Goal: Transaction & Acquisition: Purchase product/service

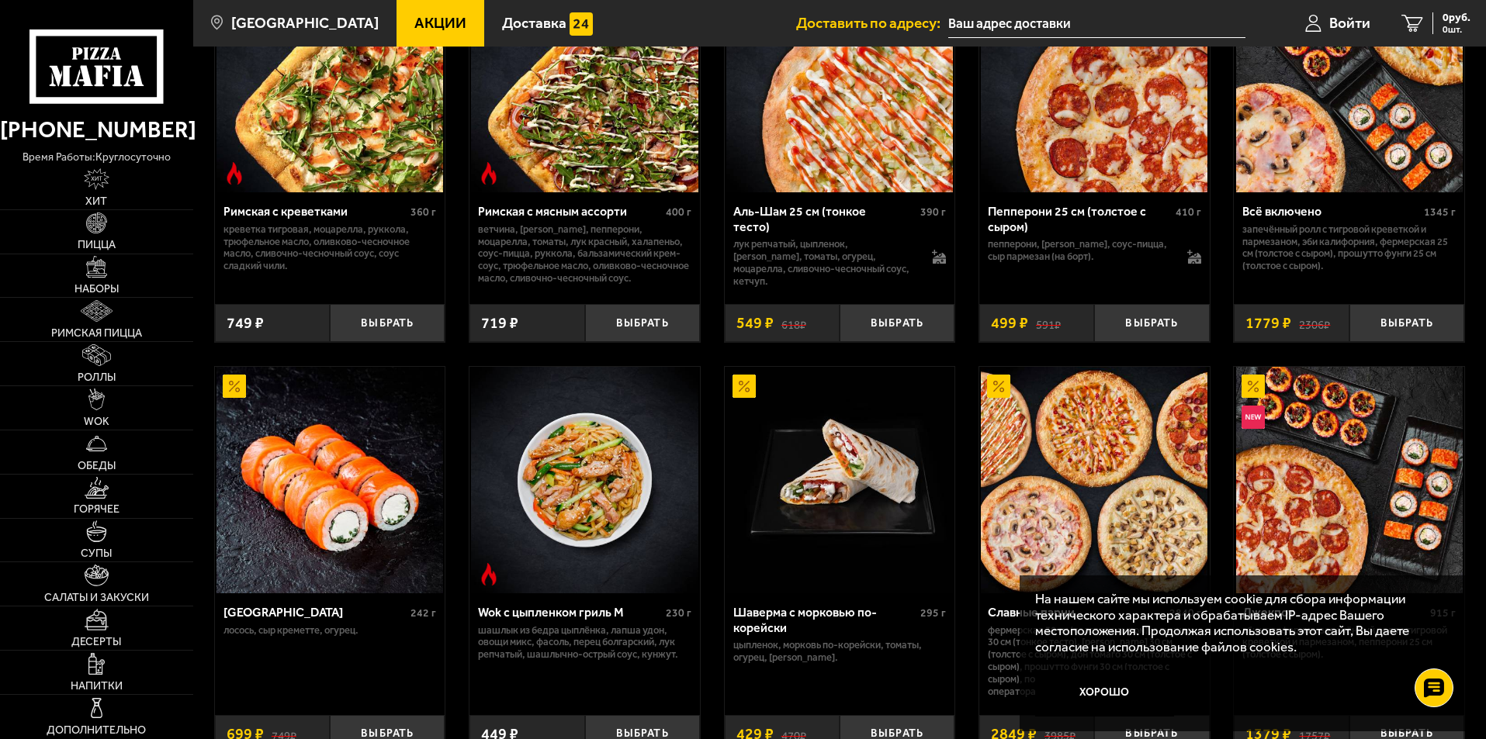
scroll to position [621, 0]
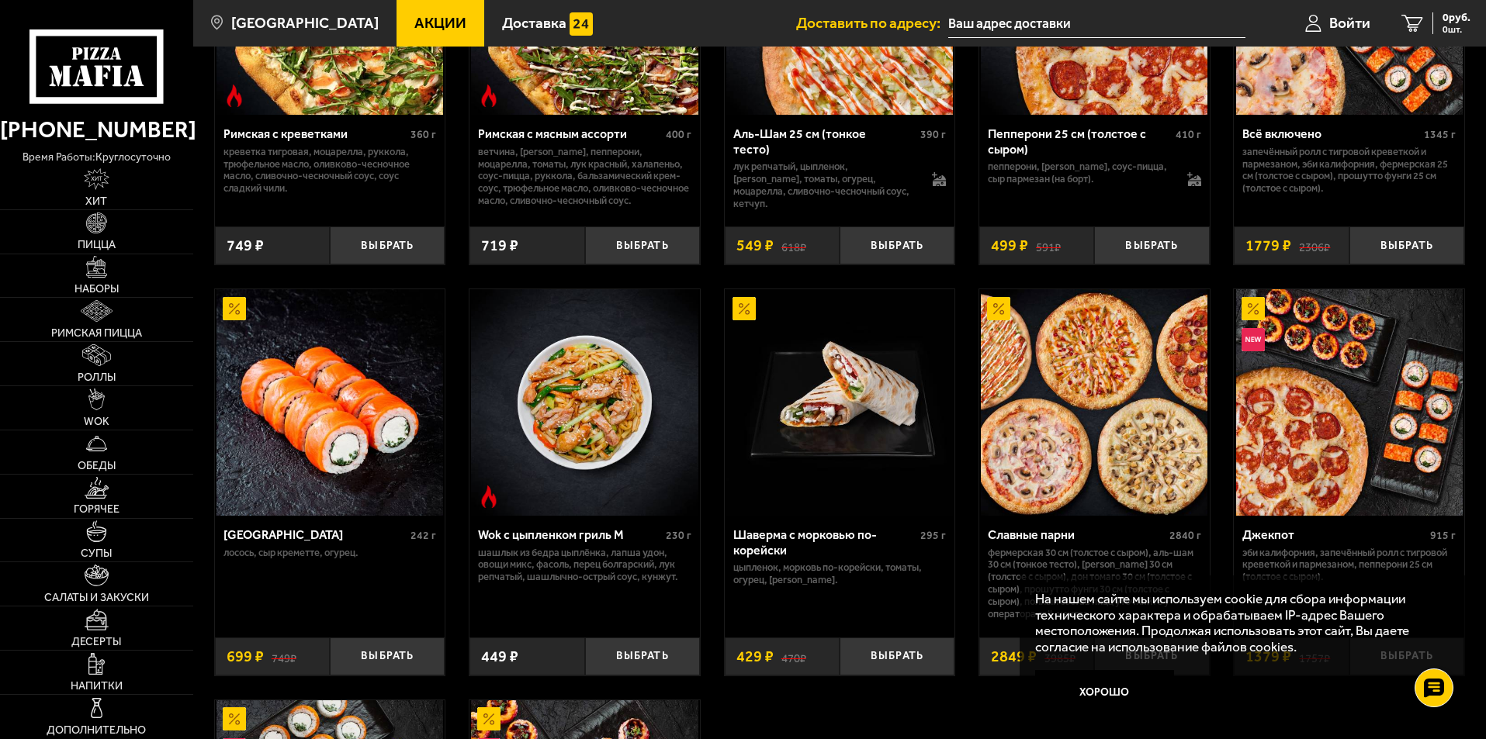
click at [832, 410] on img at bounding box center [839, 402] width 227 height 227
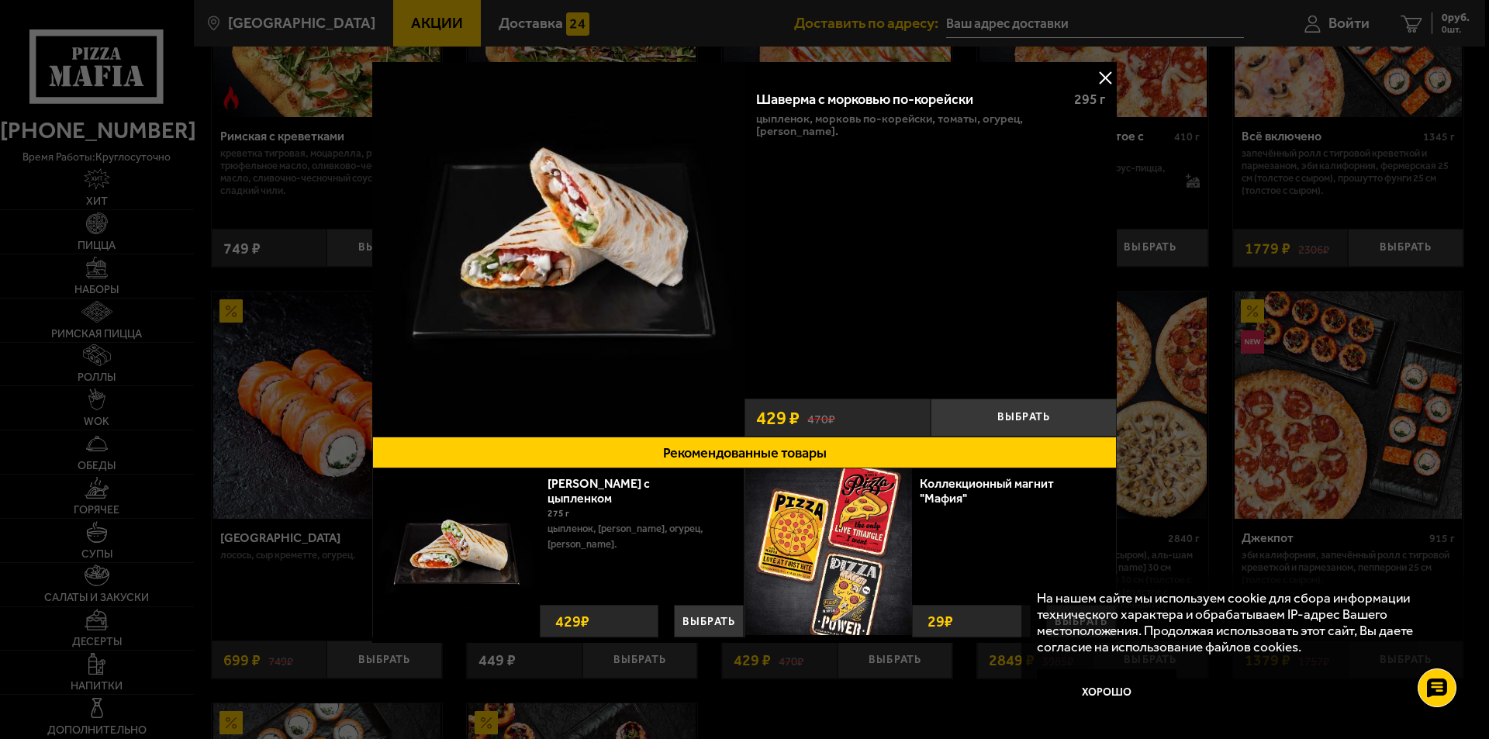
click at [1109, 76] on button at bounding box center [1105, 77] width 23 height 23
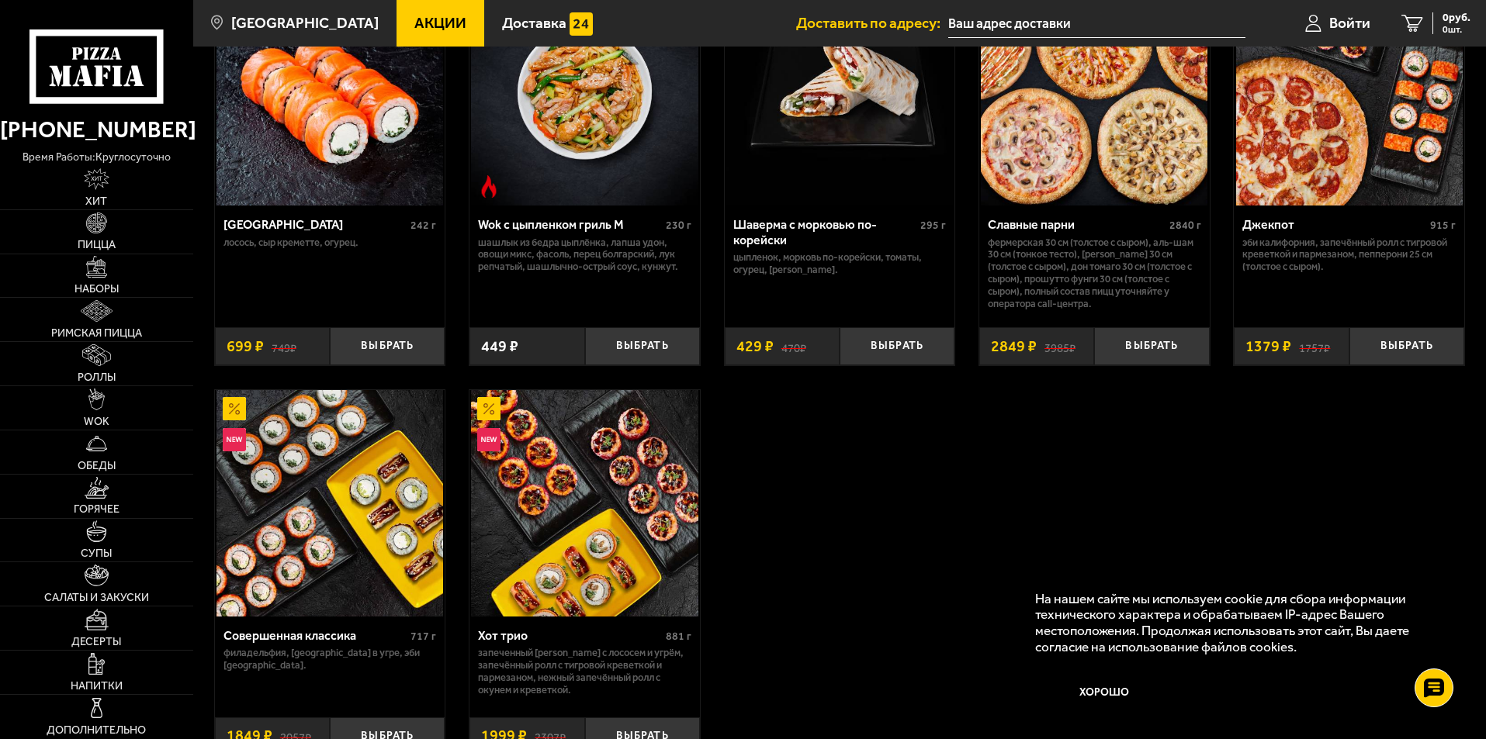
scroll to position [1086, 0]
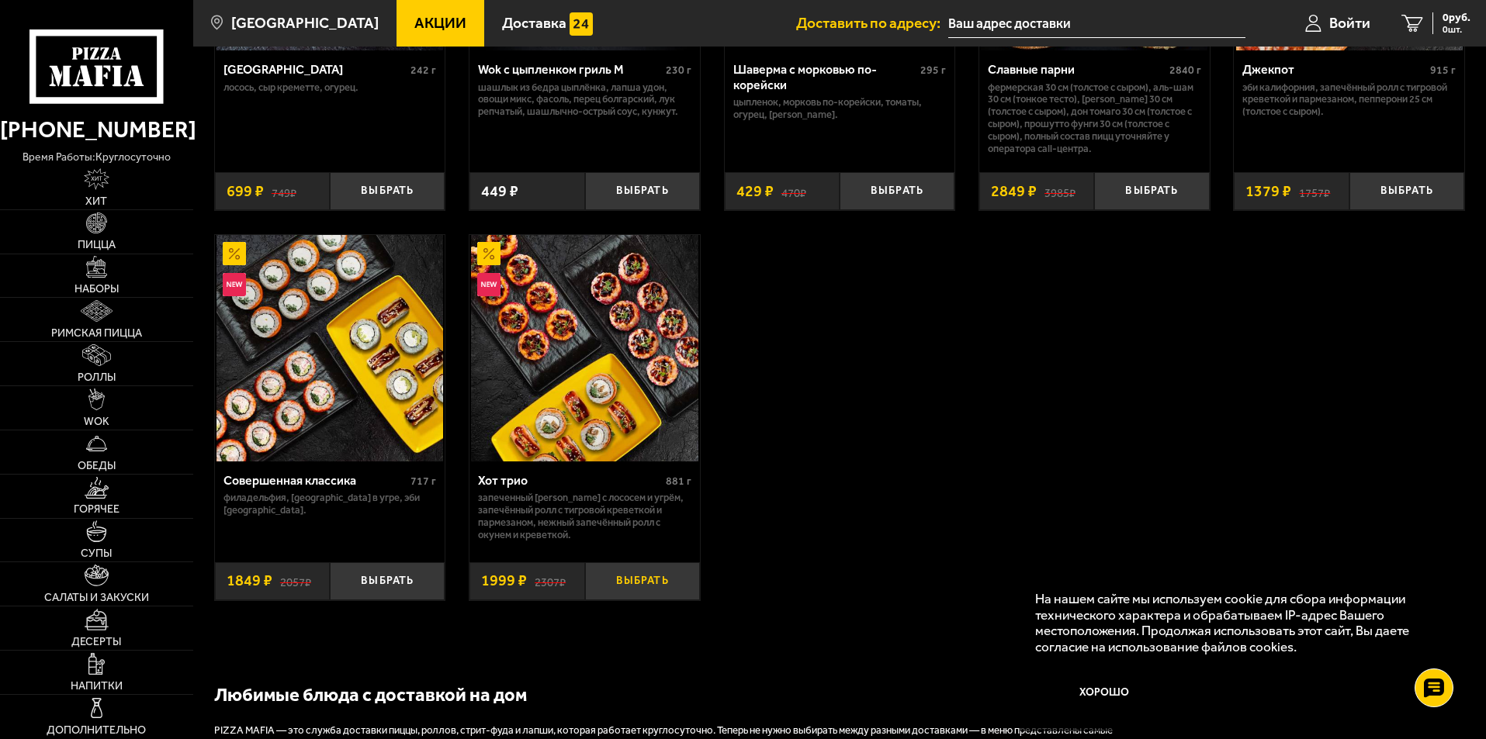
click at [644, 580] on button "Выбрать" at bounding box center [642, 581] width 115 height 38
click at [103, 232] on img at bounding box center [97, 224] width 22 height 22
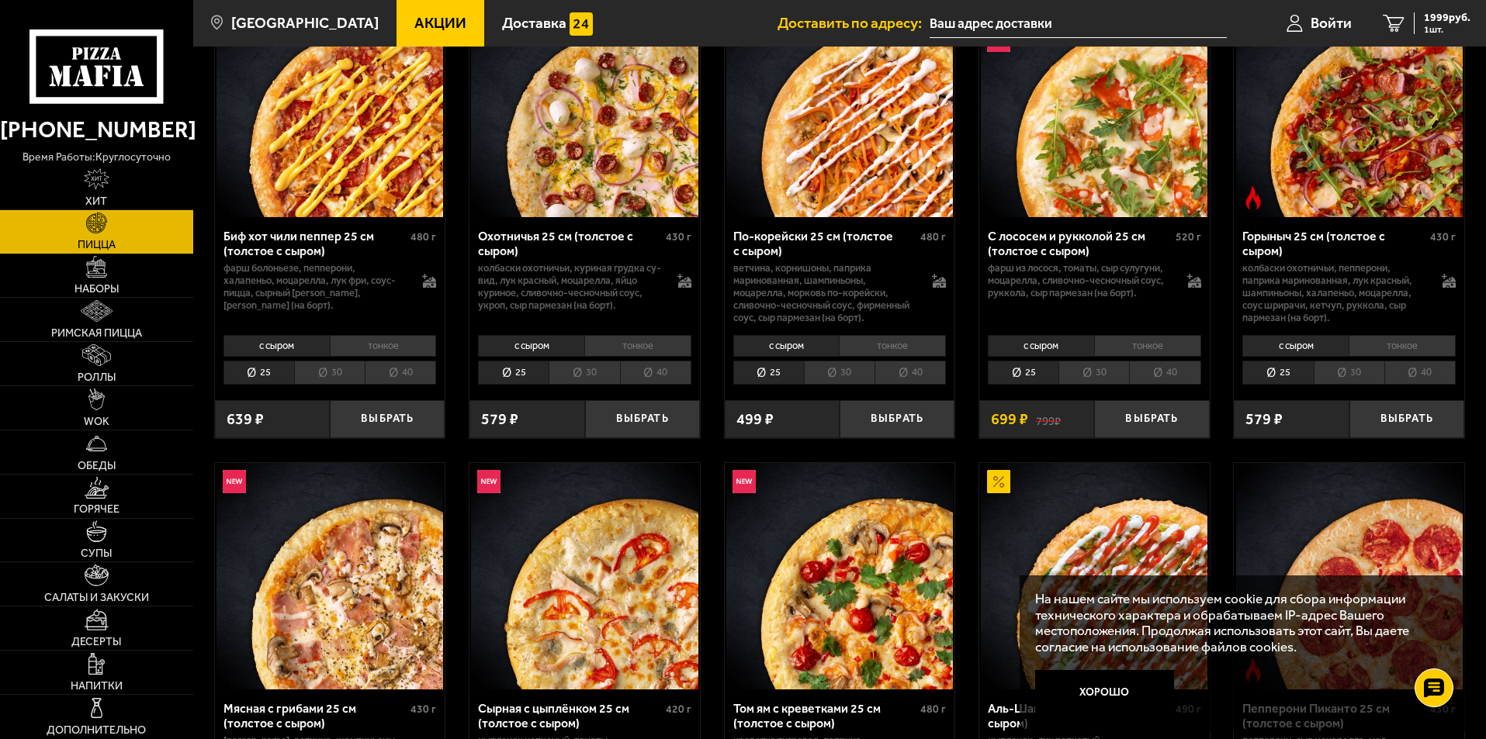
scroll to position [310, 0]
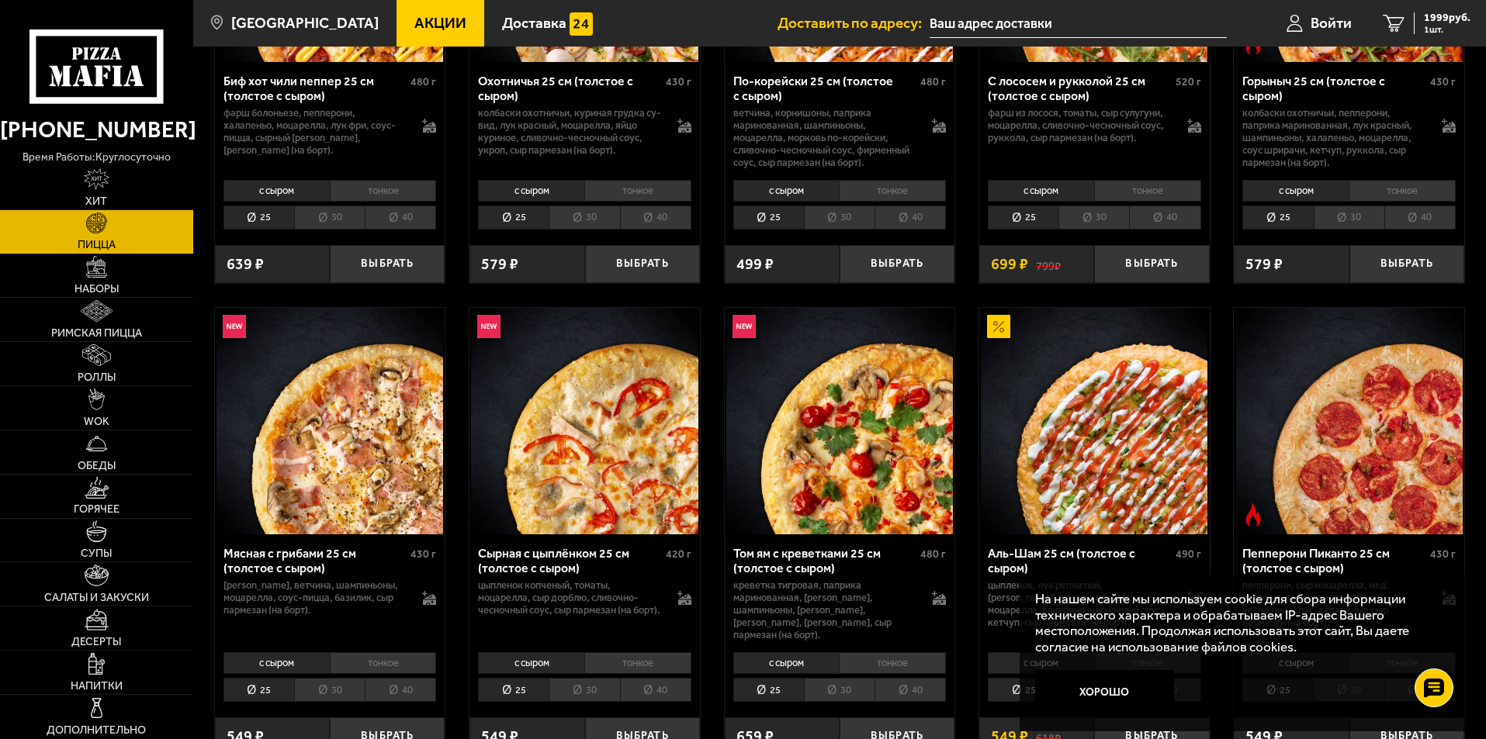
click at [346, 678] on li "30" at bounding box center [329, 690] width 71 height 24
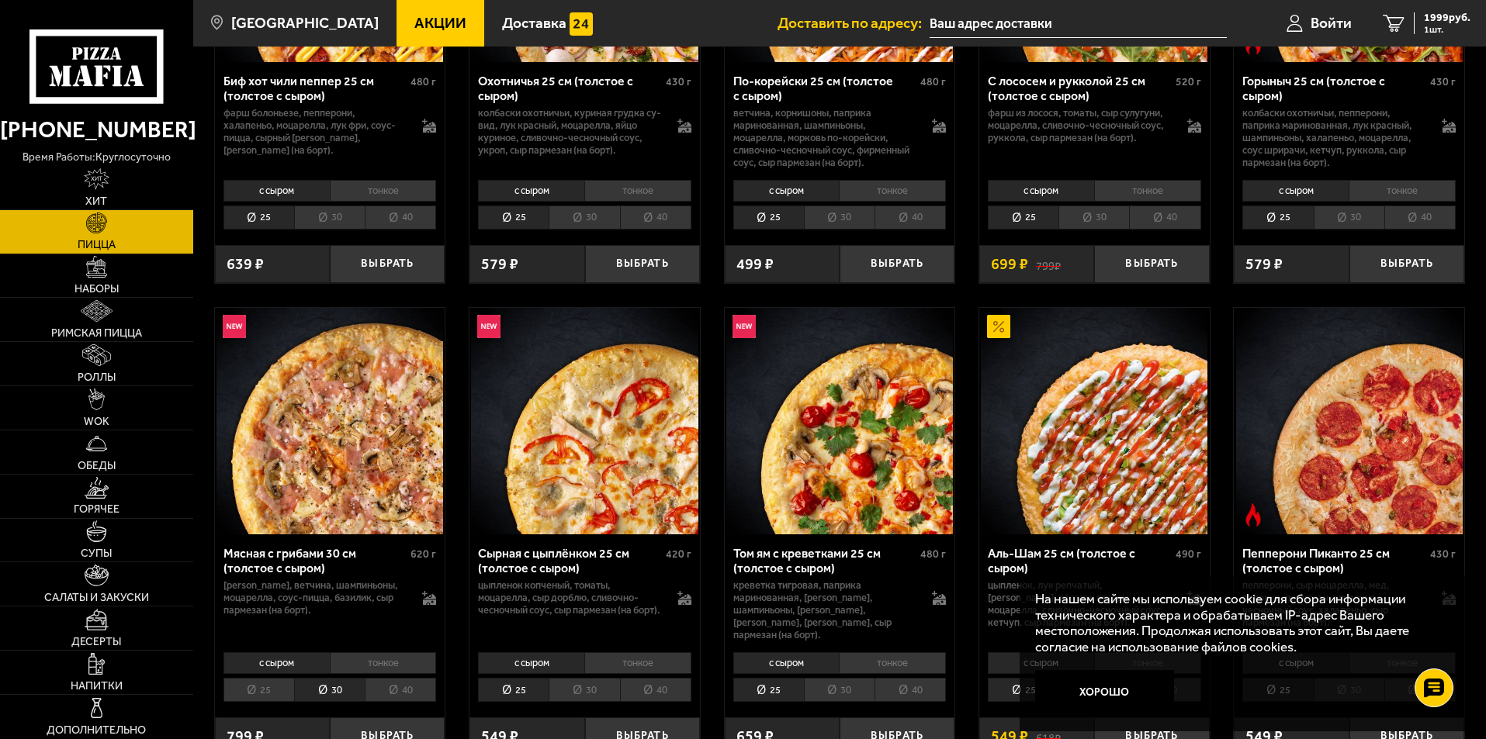
scroll to position [465, 0]
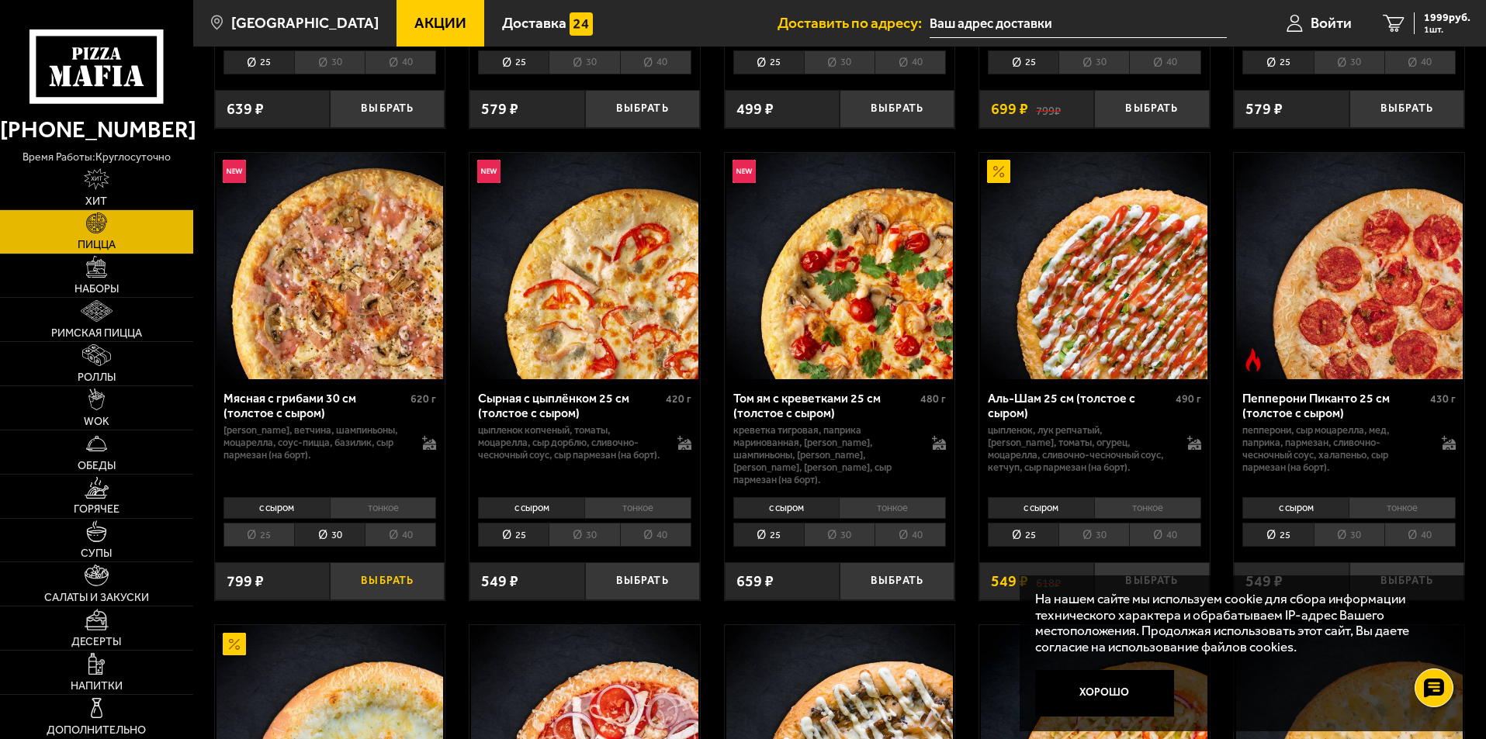
click at [390, 564] on button "Выбрать" at bounding box center [387, 581] width 115 height 38
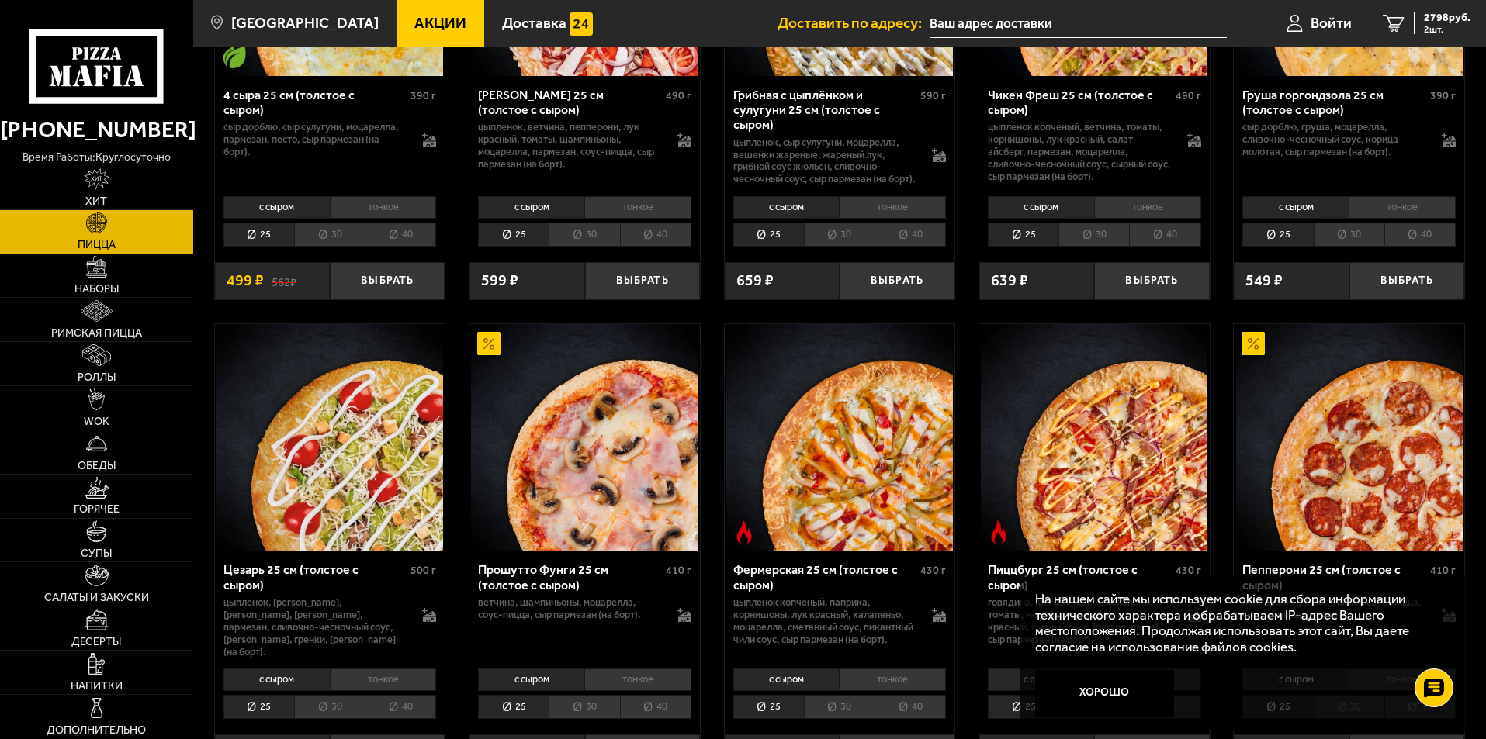
scroll to position [1396, 0]
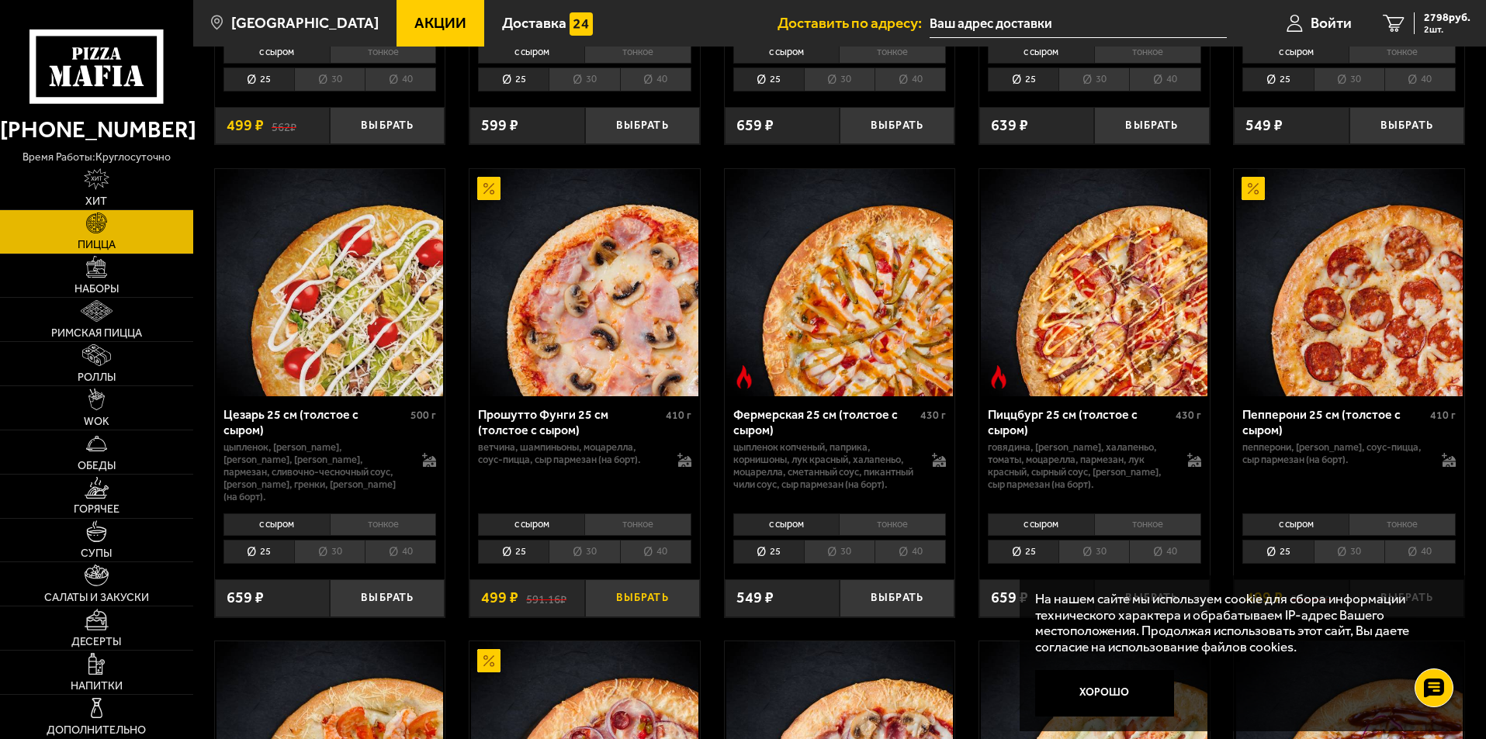
click at [625, 600] on button "Выбрать" at bounding box center [642, 599] width 115 height 38
click at [643, 528] on li "тонкое" at bounding box center [637, 525] width 107 height 22
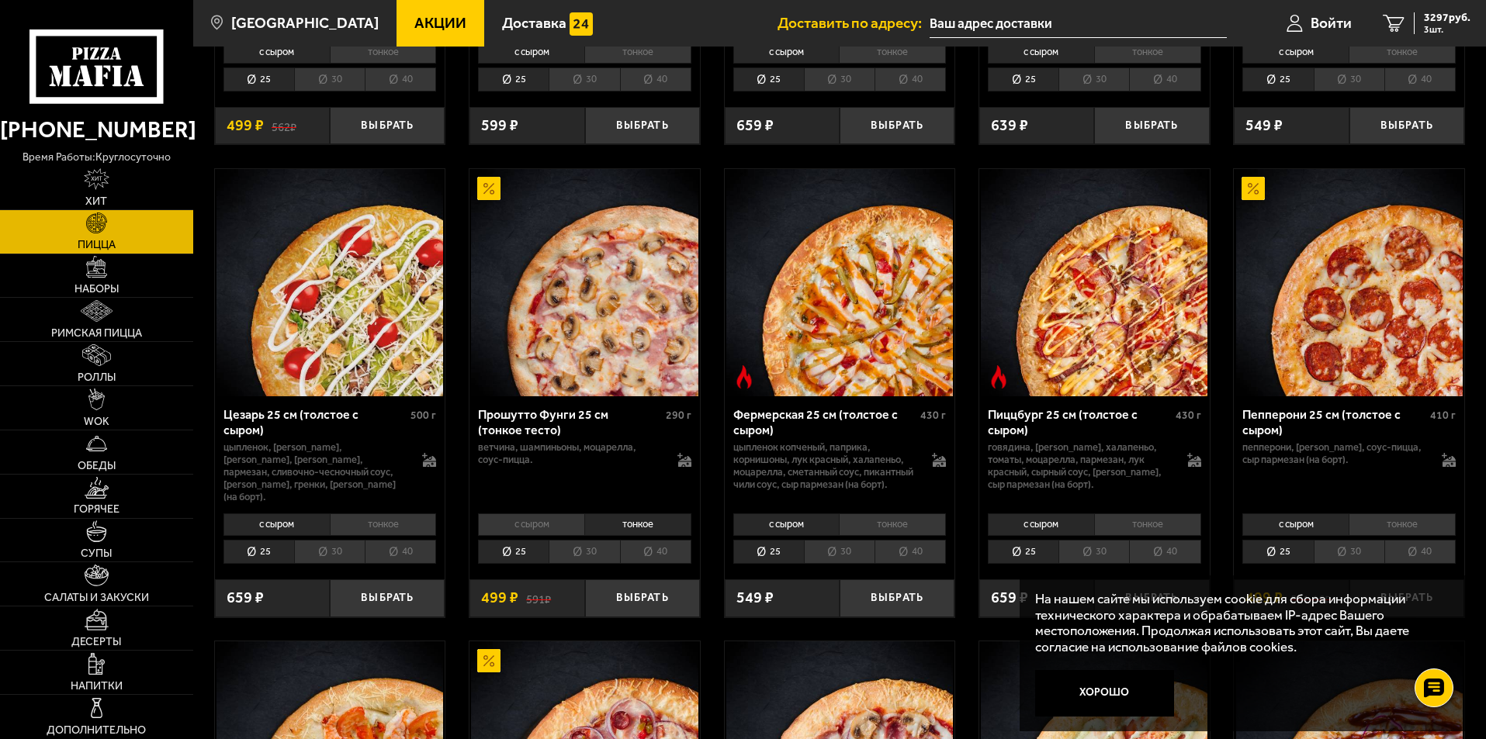
click at [504, 521] on li "с сыром" at bounding box center [531, 525] width 106 height 22
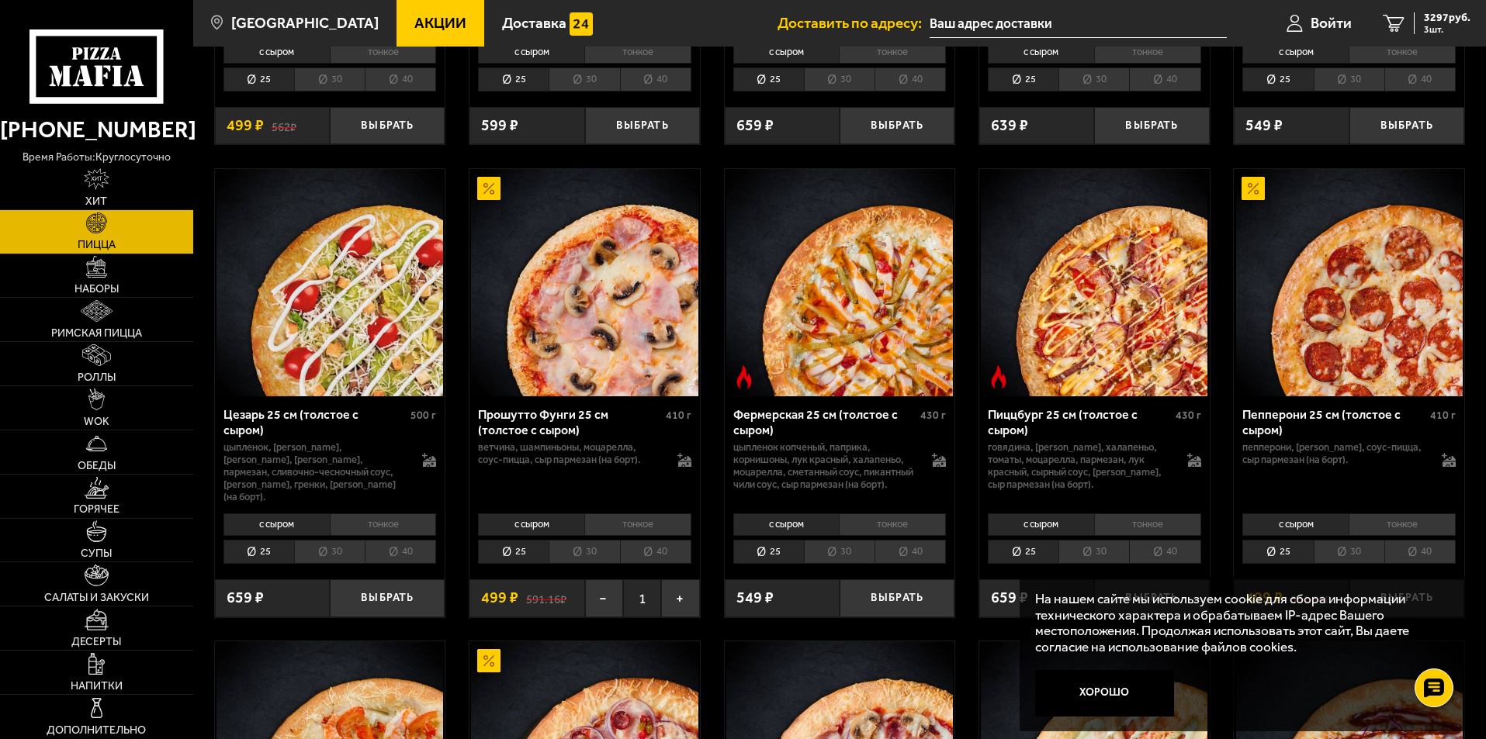
click at [622, 521] on li "тонкое" at bounding box center [637, 525] width 107 height 22
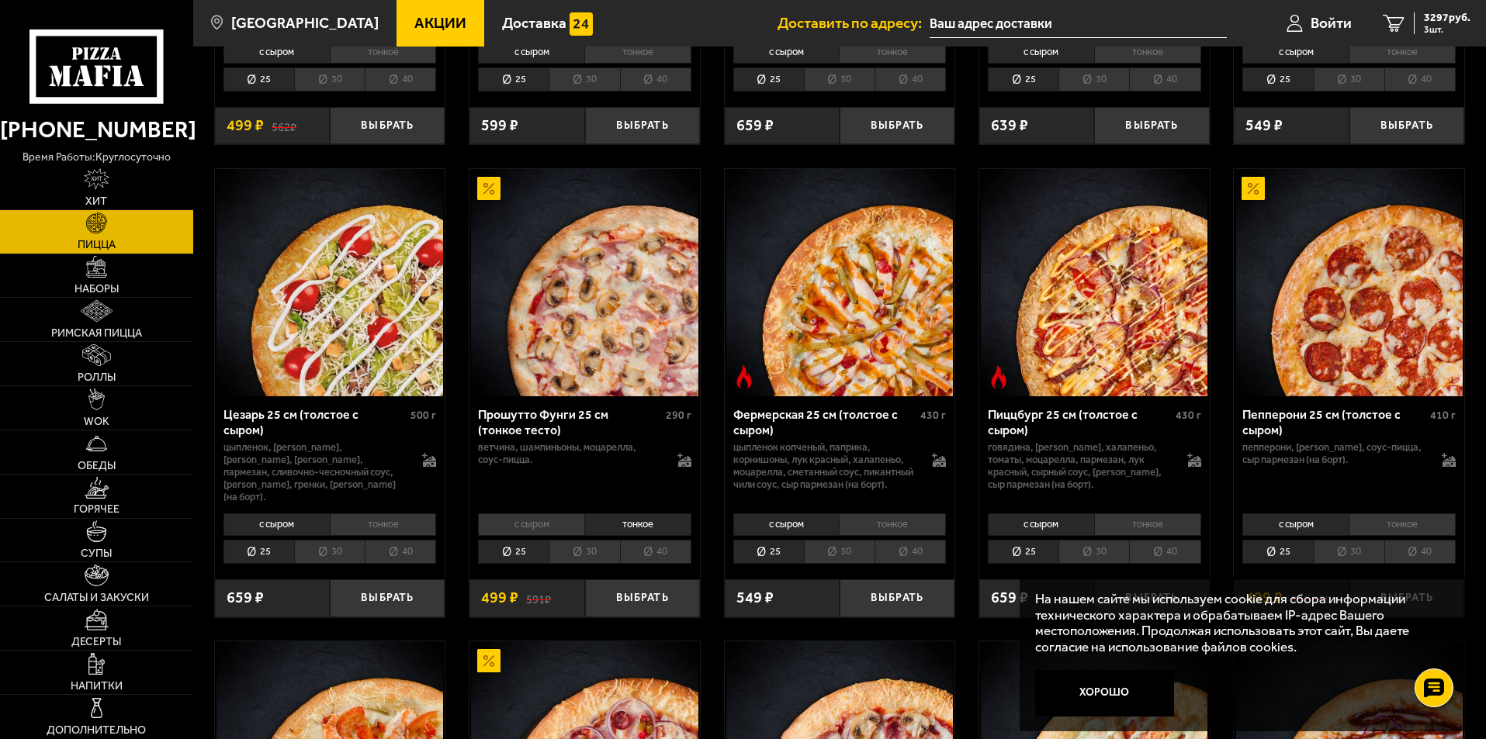
click at [524, 528] on li "с сыром" at bounding box center [531, 525] width 106 height 22
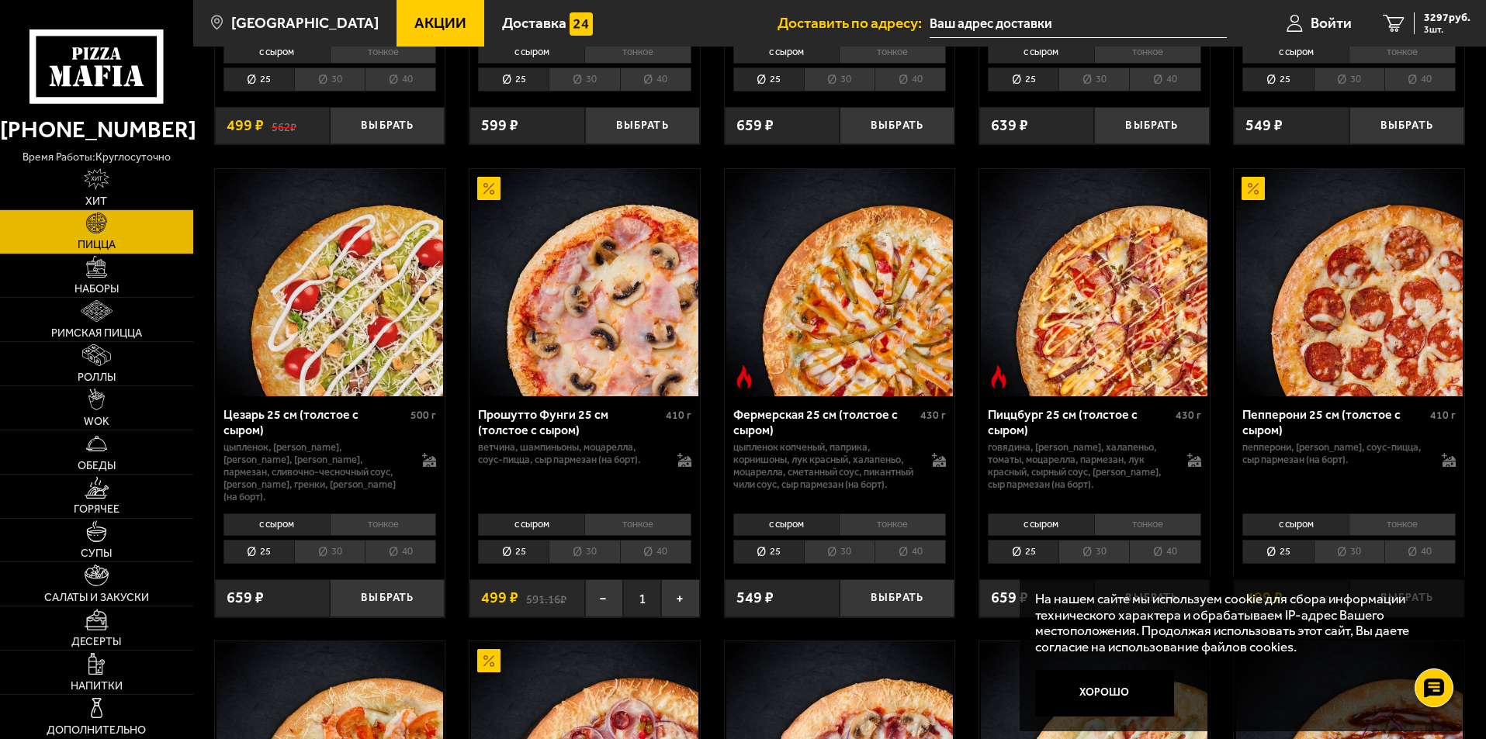
click at [619, 530] on li "тонкое" at bounding box center [637, 525] width 107 height 22
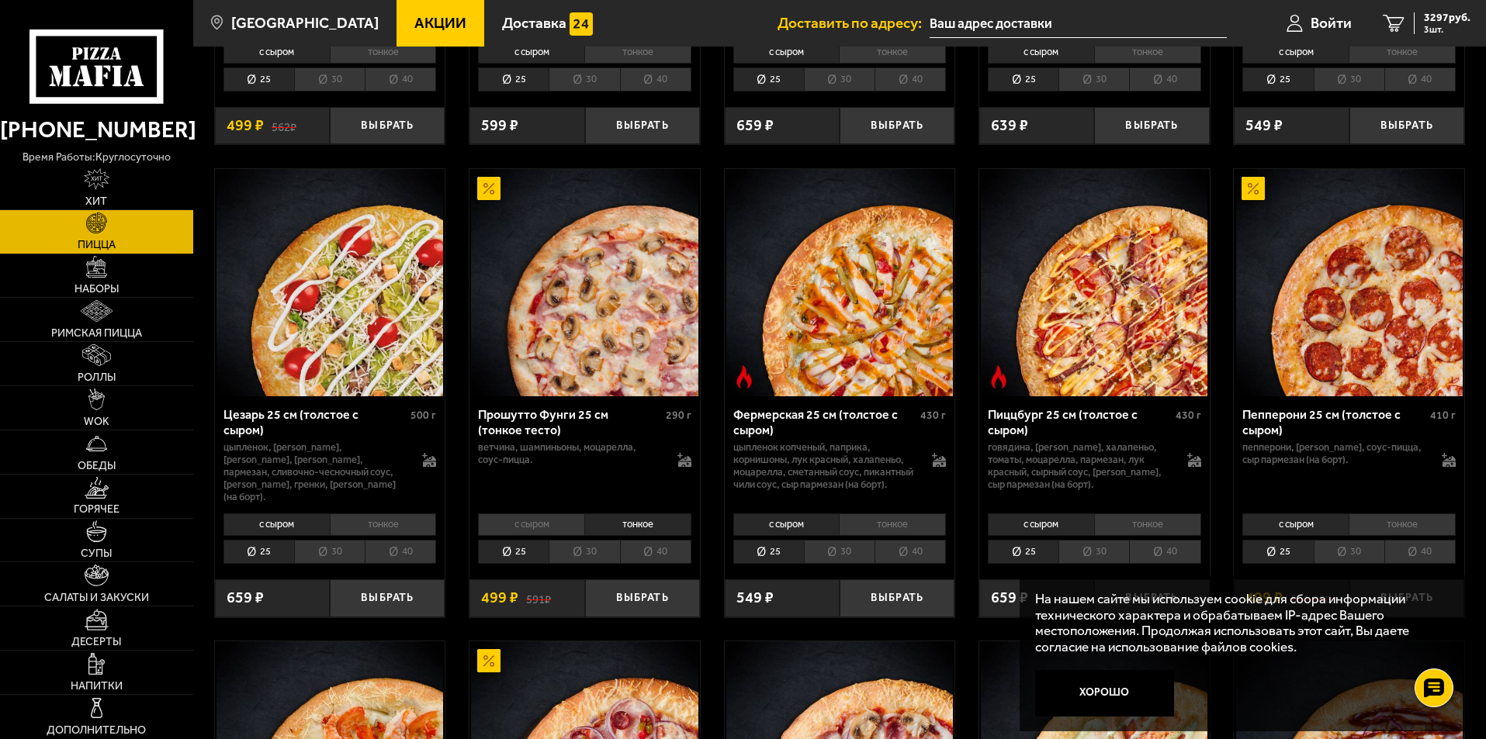
click at [542, 529] on li "с сыром" at bounding box center [531, 525] width 106 height 22
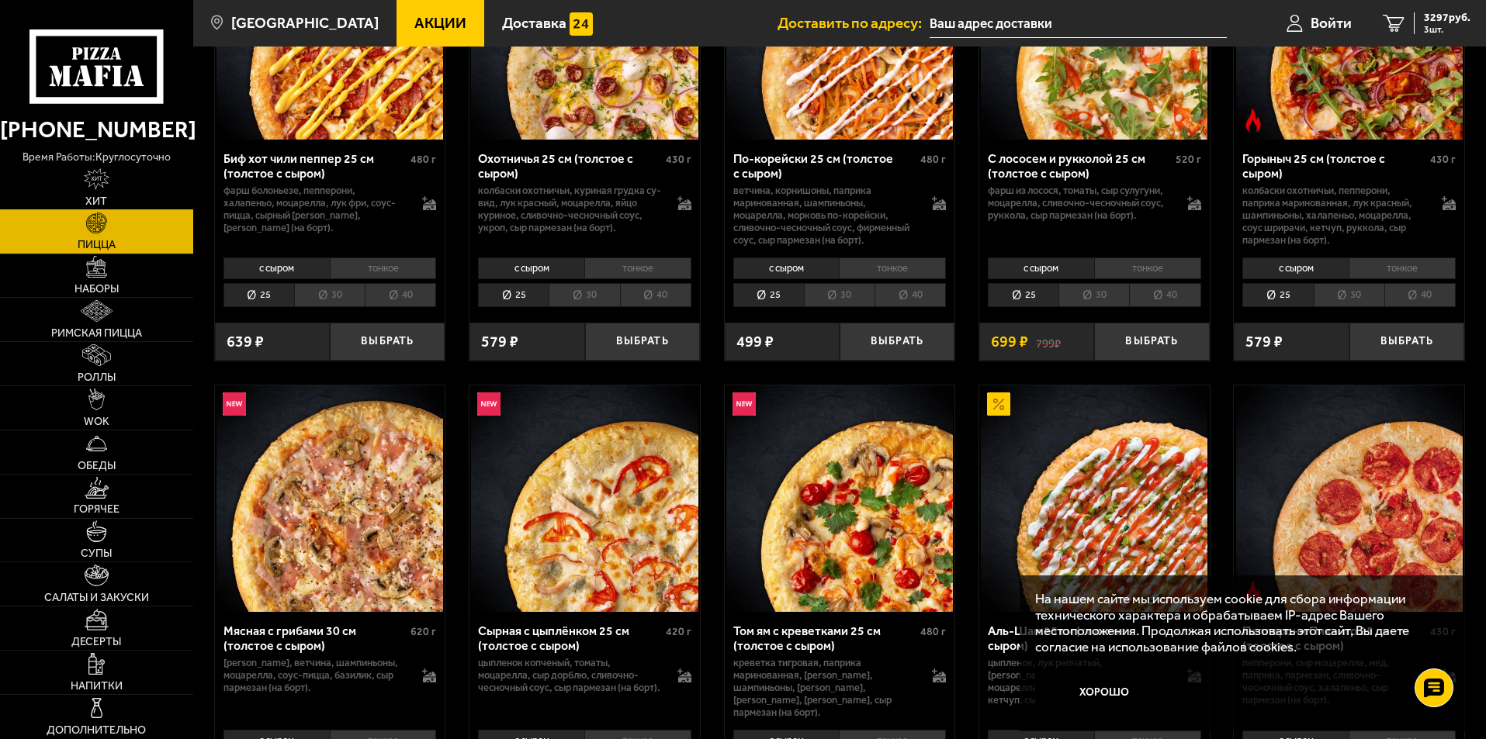
scroll to position [0, 0]
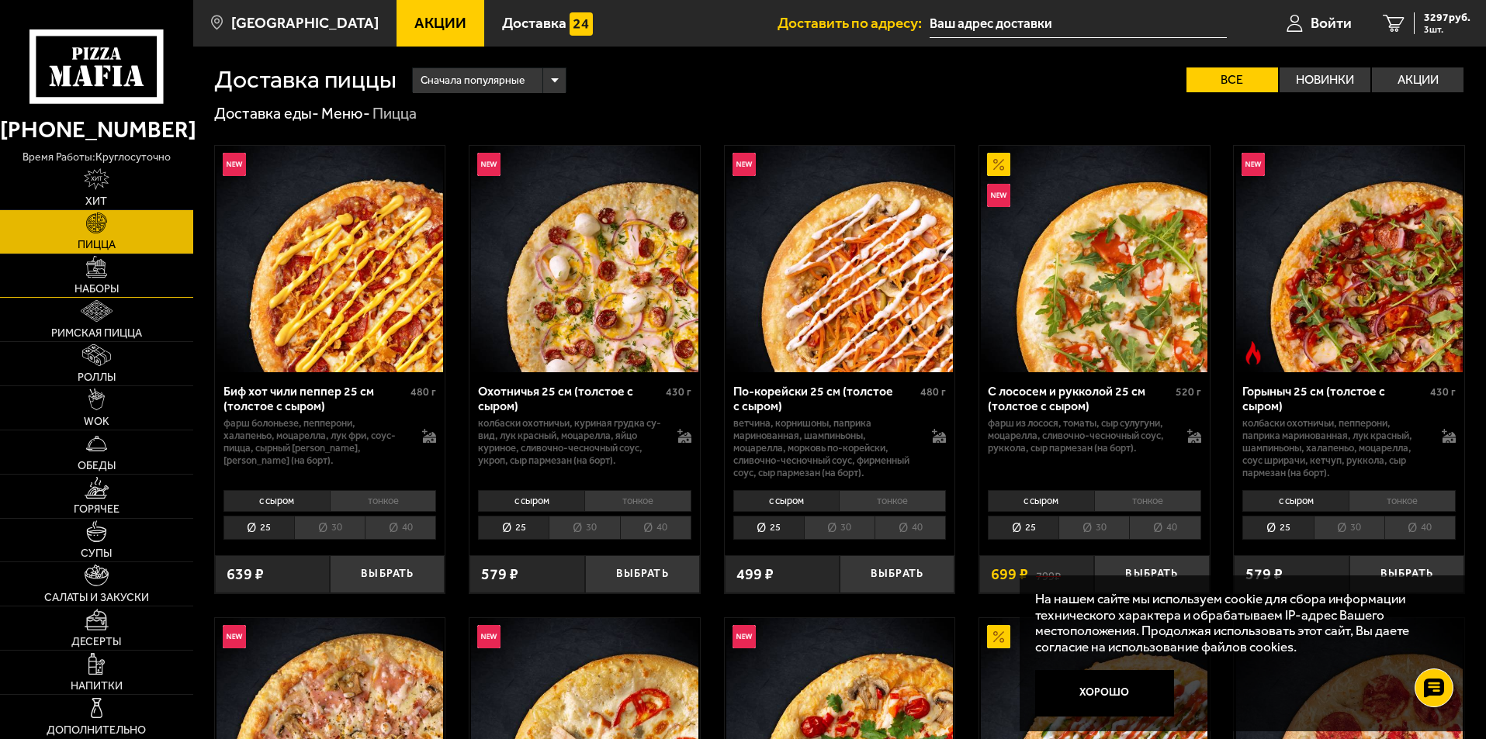
click at [105, 265] on img at bounding box center [97, 267] width 22 height 22
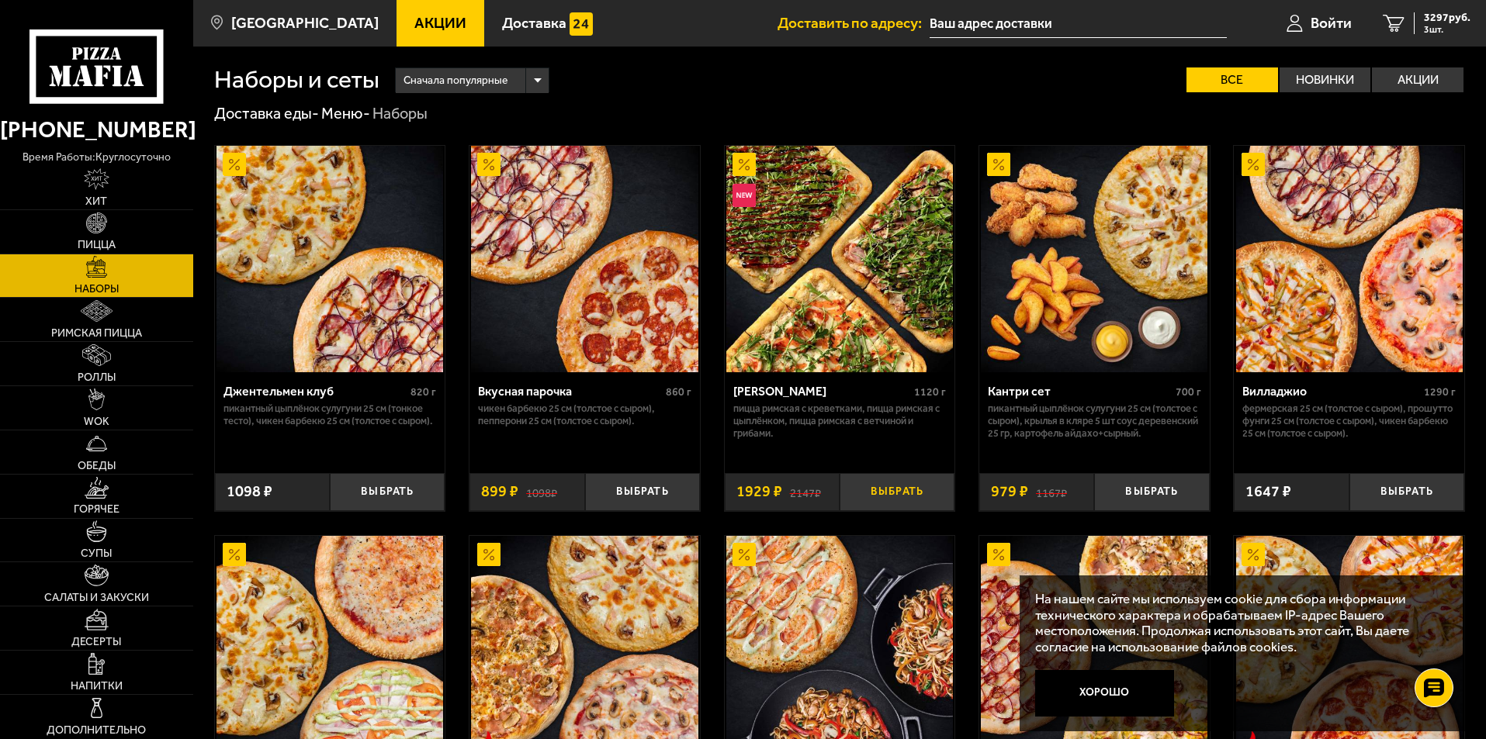
scroll to position [155, 0]
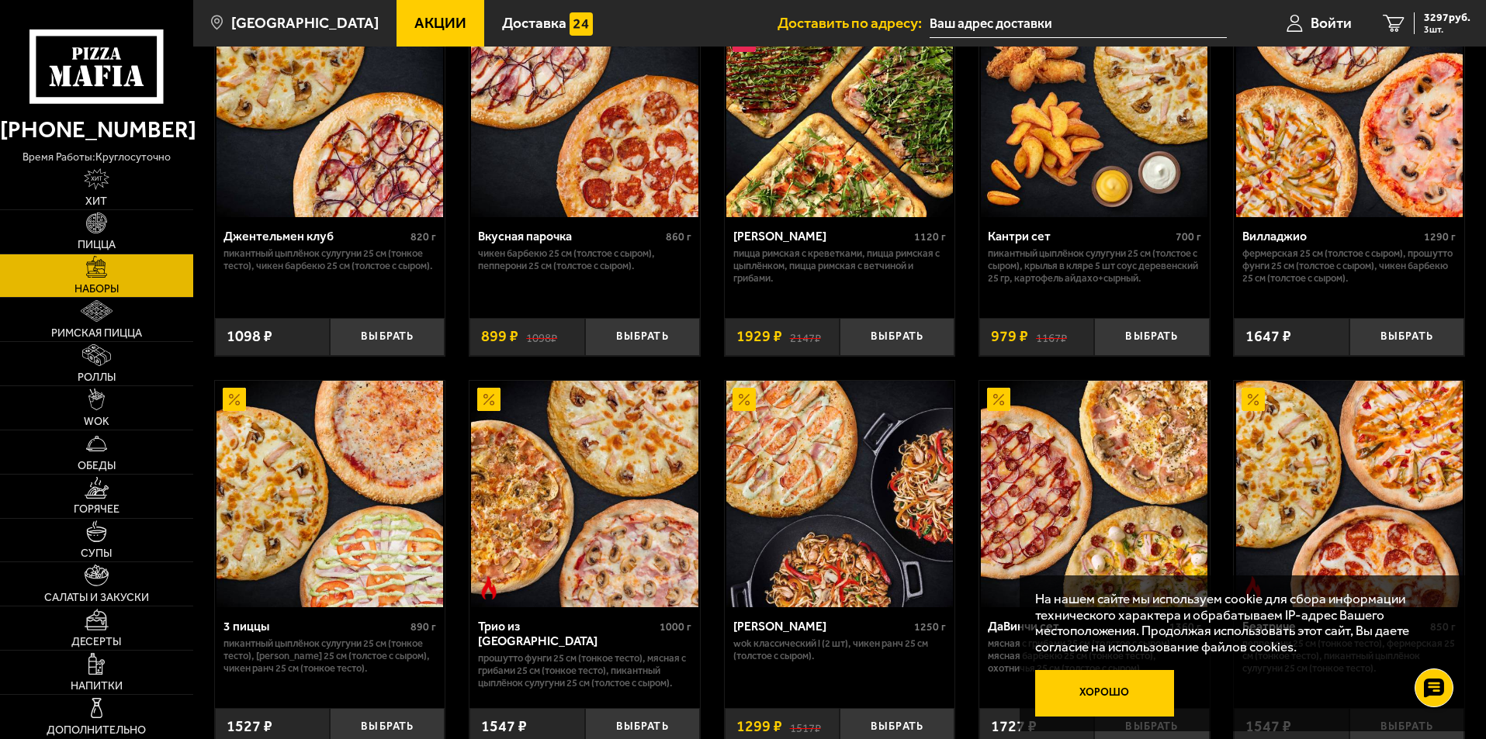
click at [1119, 697] on button "Хорошо" at bounding box center [1105, 693] width 140 height 47
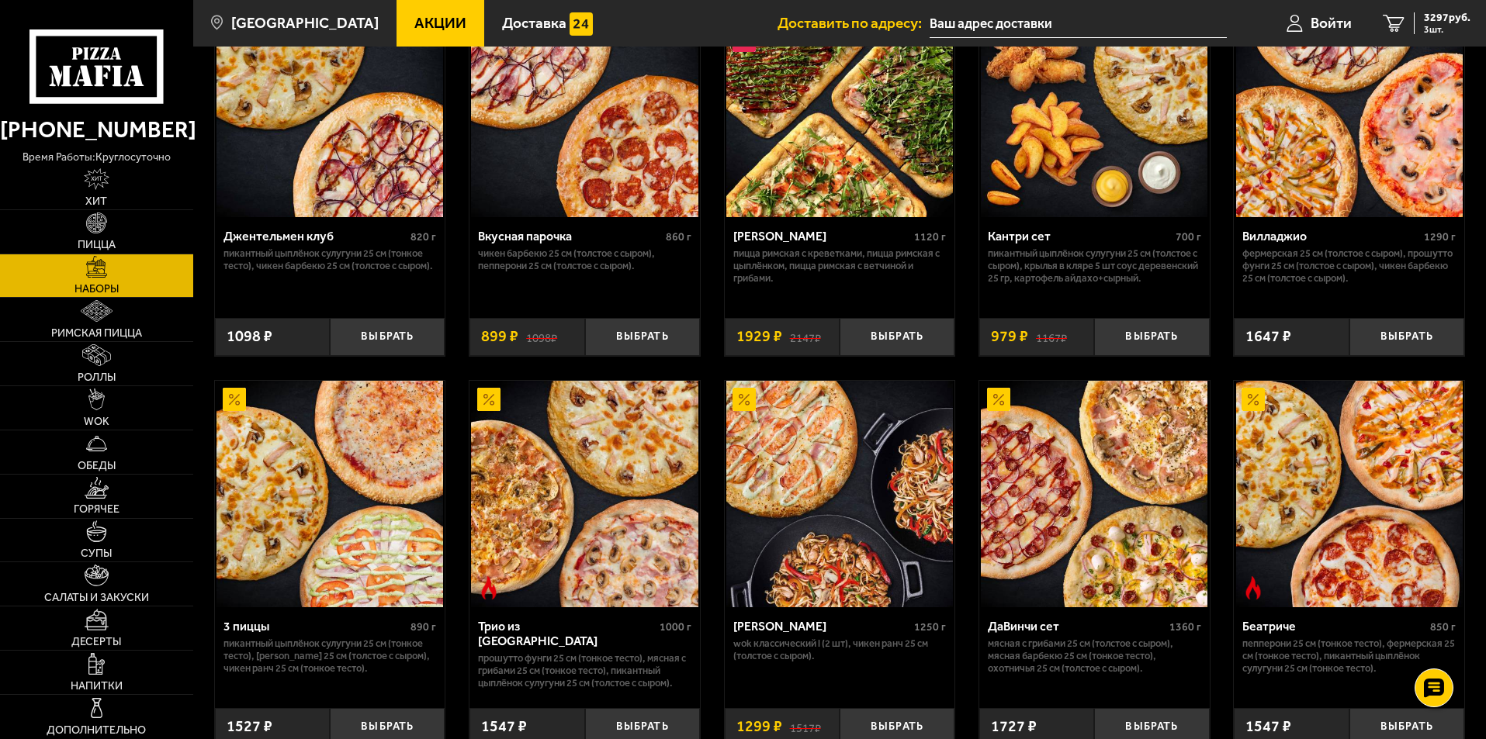
scroll to position [233, 0]
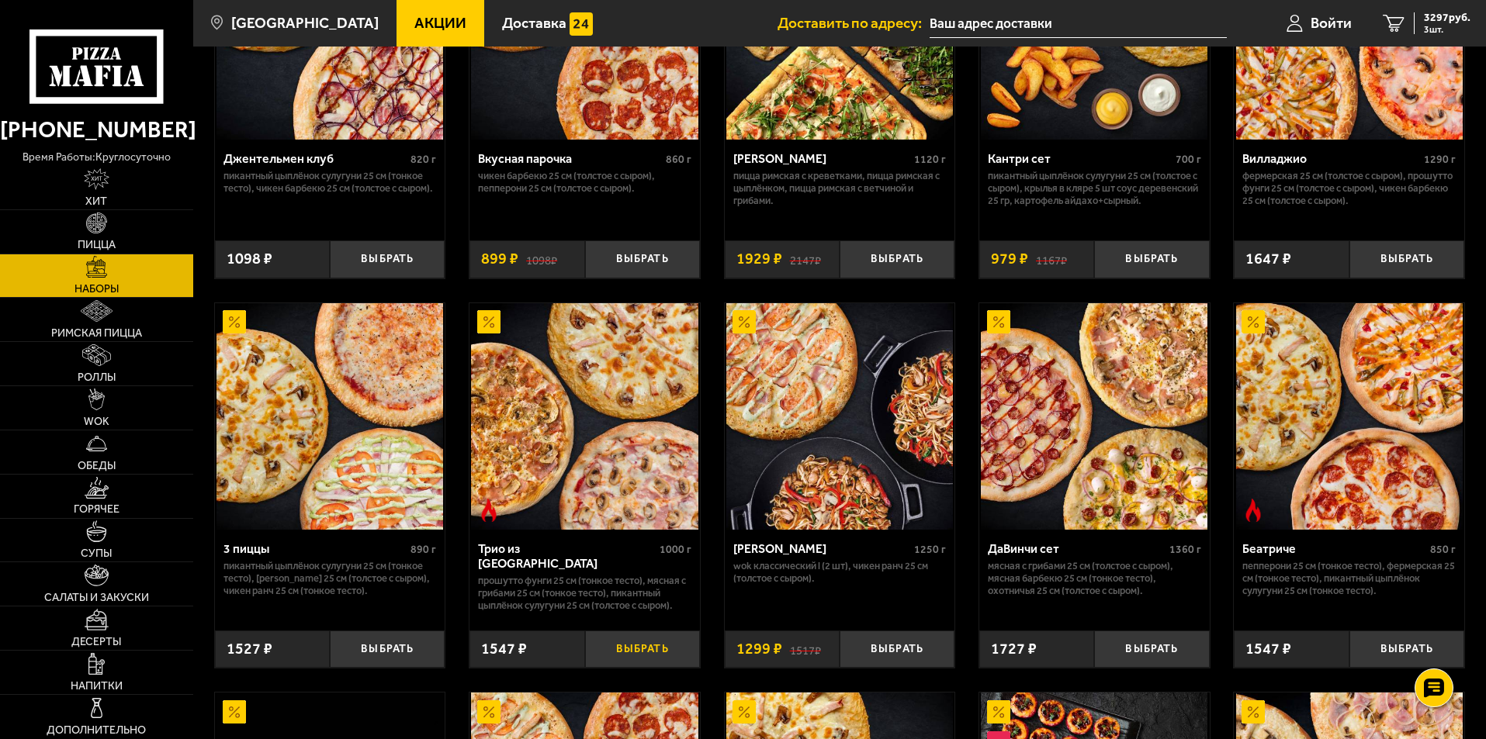
click at [644, 651] on button "Выбрать" at bounding box center [642, 650] width 115 height 38
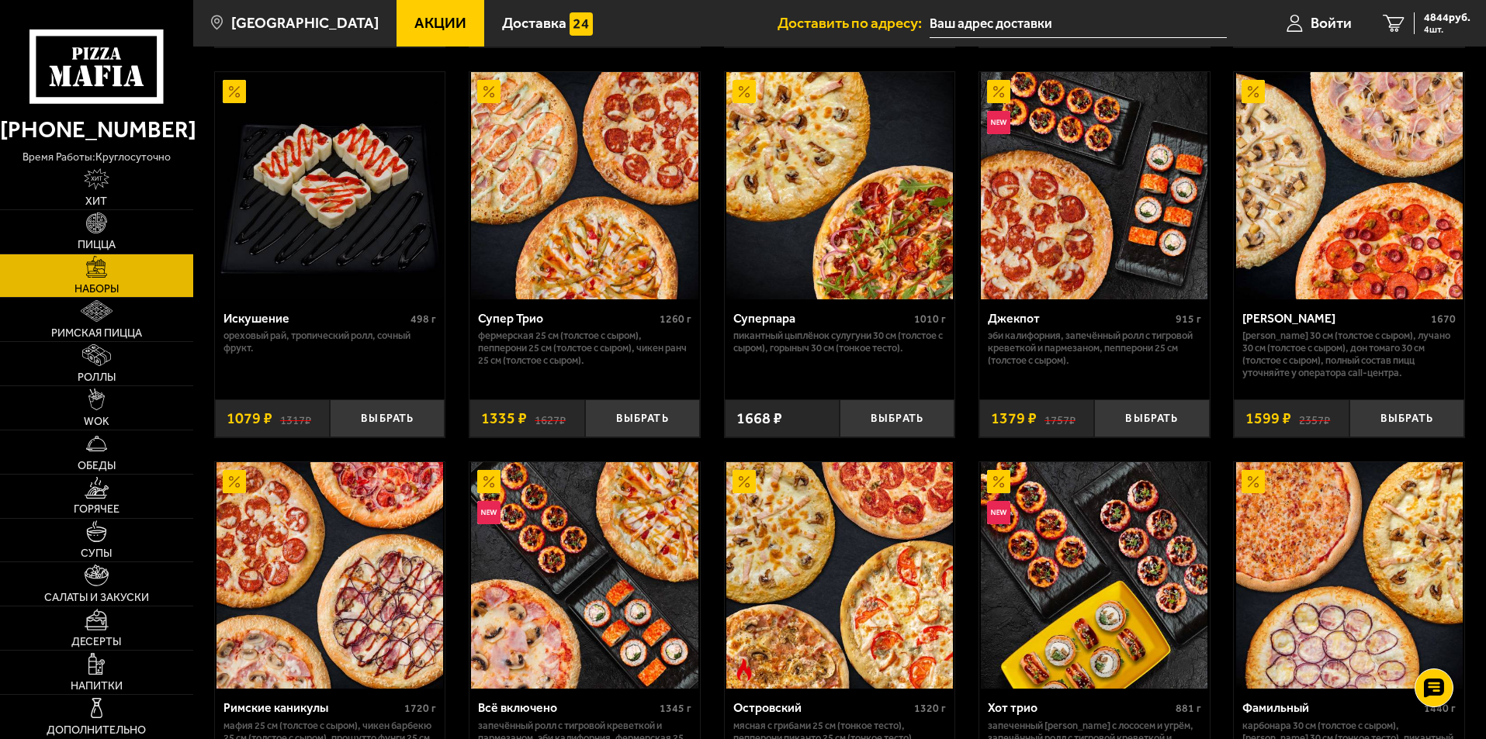
scroll to position [1009, 0]
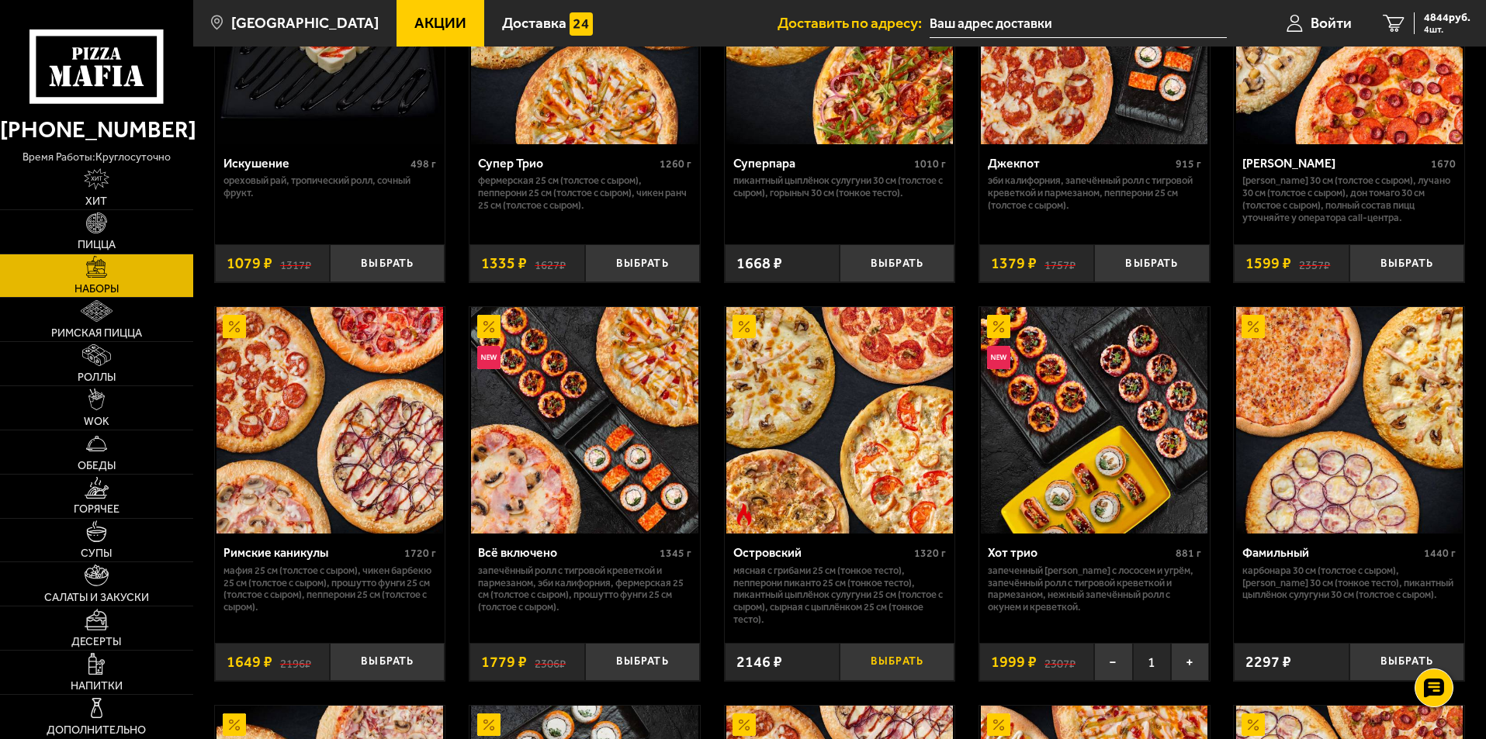
click at [885, 664] on button "Выбрать" at bounding box center [896, 662] width 115 height 38
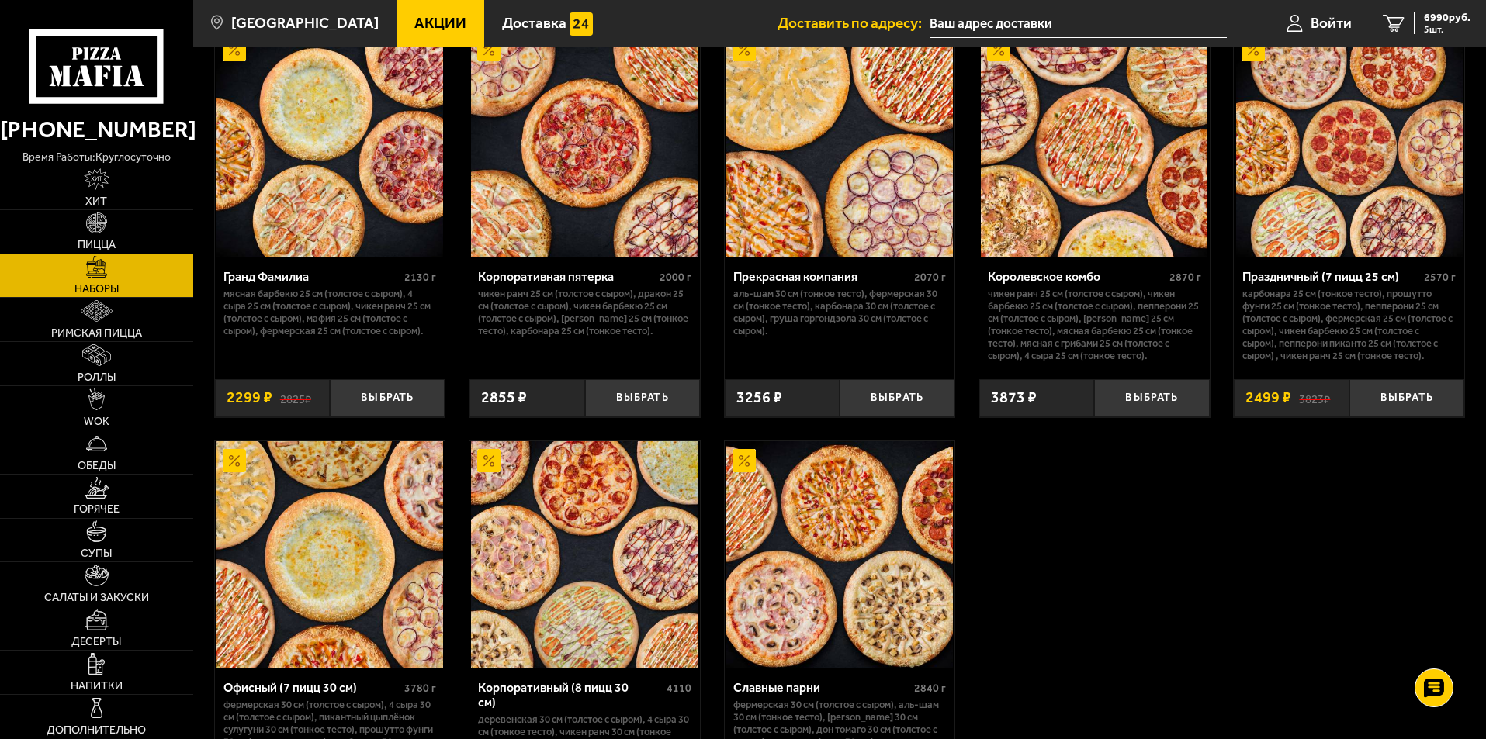
scroll to position [2172, 0]
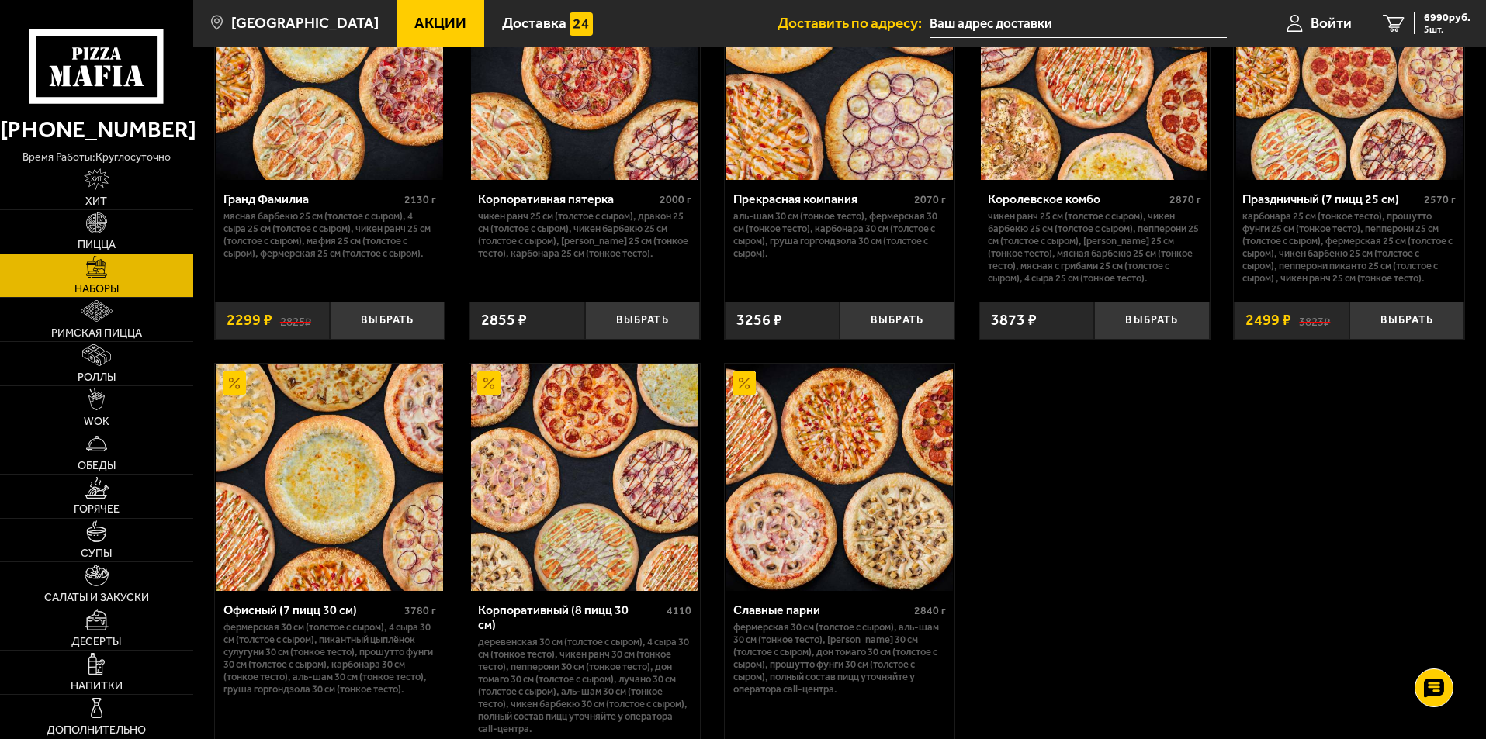
click at [621, 460] on img at bounding box center [584, 477] width 227 height 227
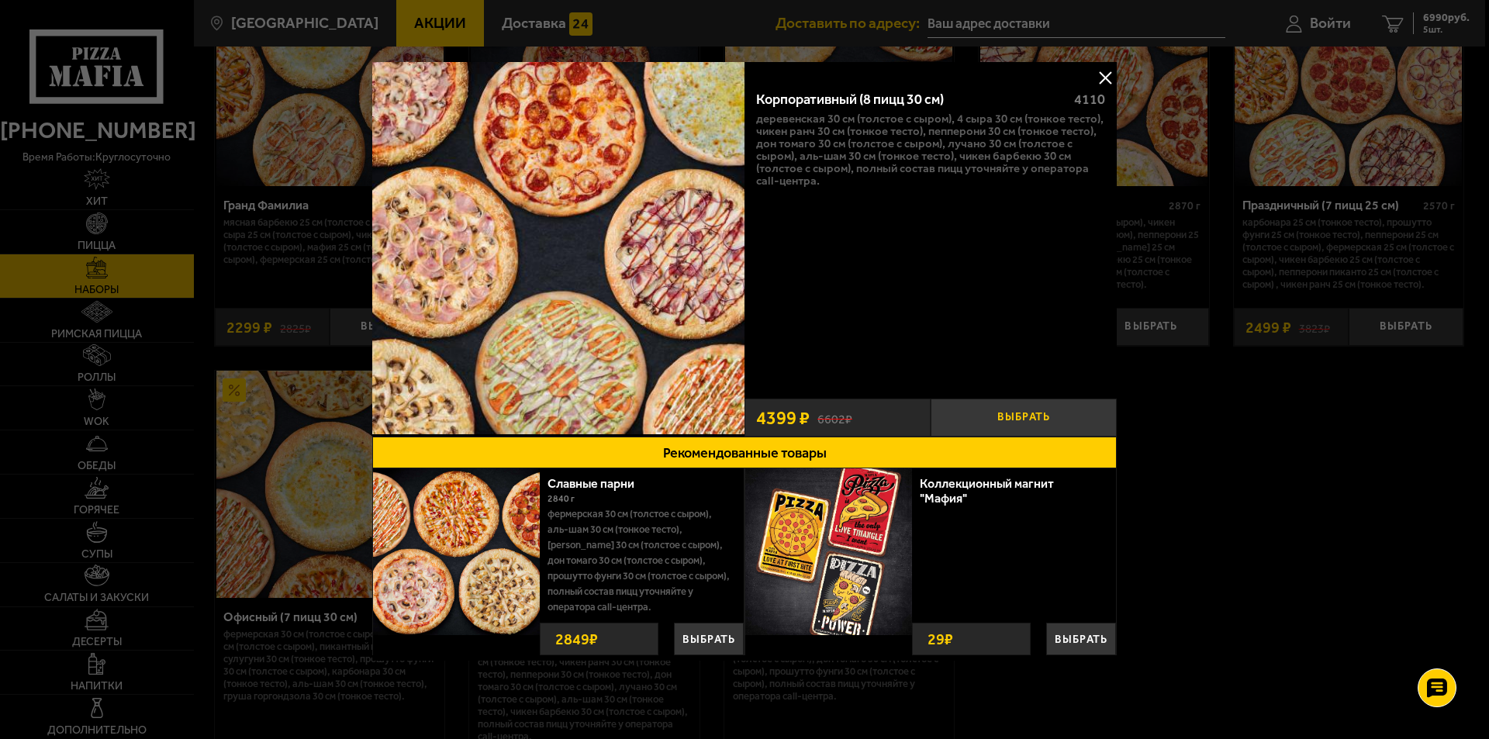
click at [1007, 420] on button "Выбрать" at bounding box center [1024, 418] width 186 height 38
click at [1107, 78] on button at bounding box center [1105, 77] width 23 height 23
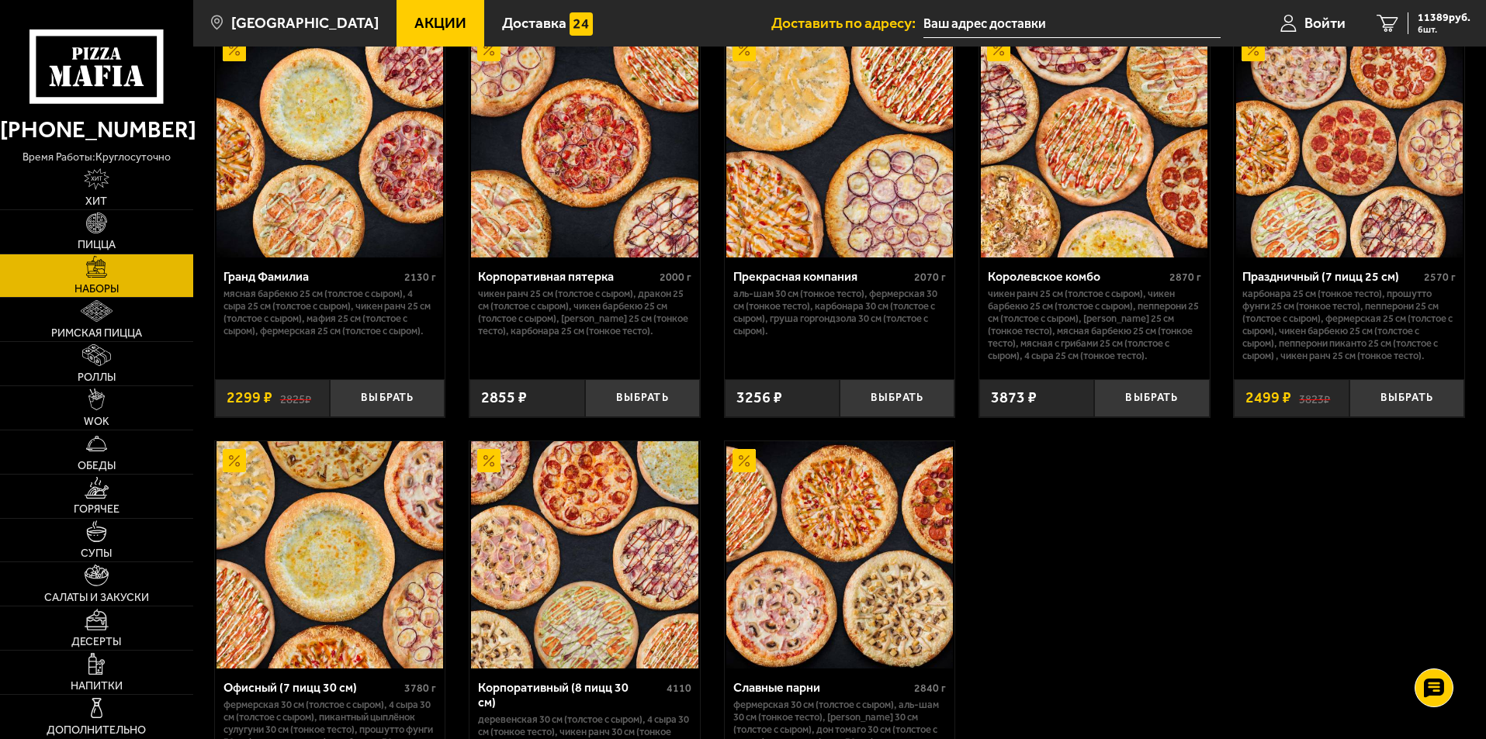
scroll to position [2017, 0]
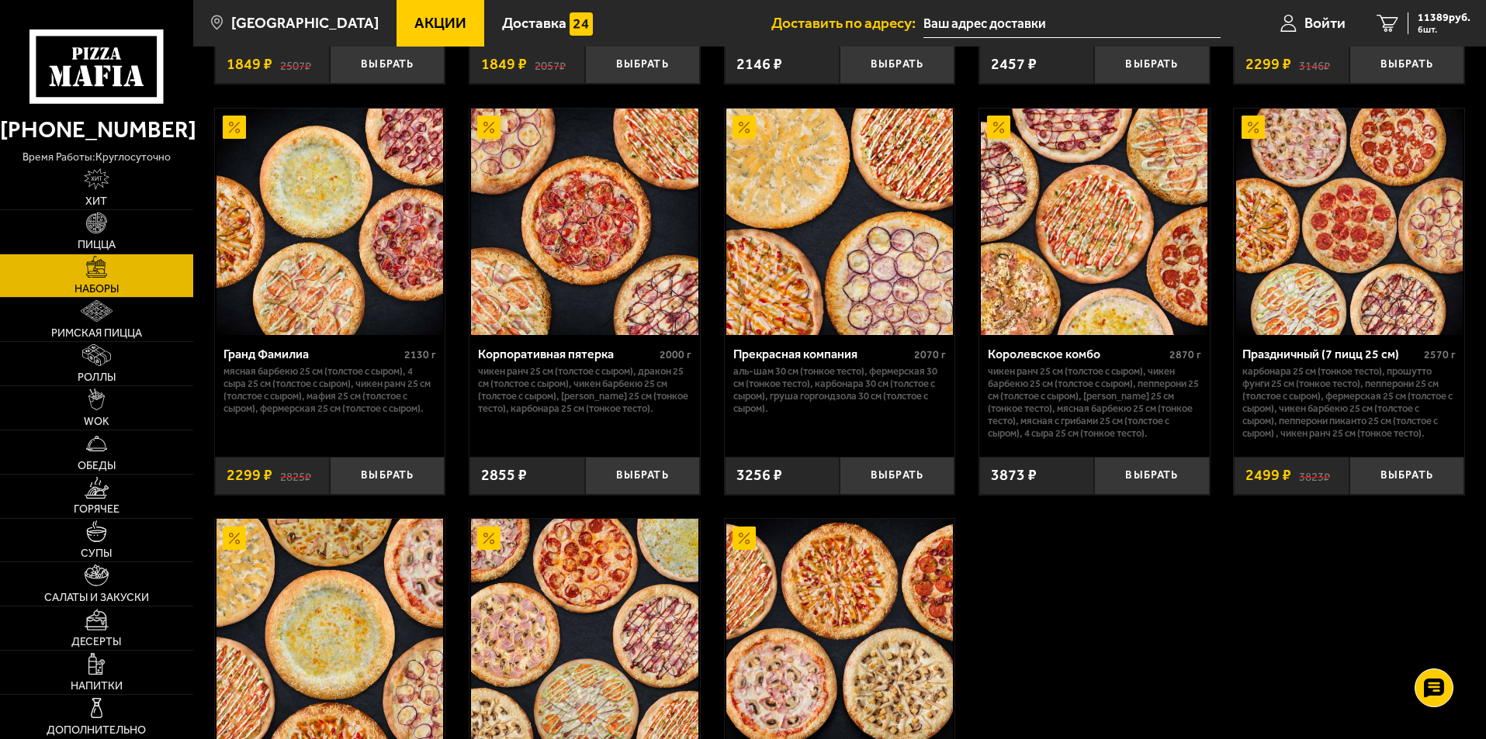
click at [557, 217] on img at bounding box center [584, 222] width 227 height 227
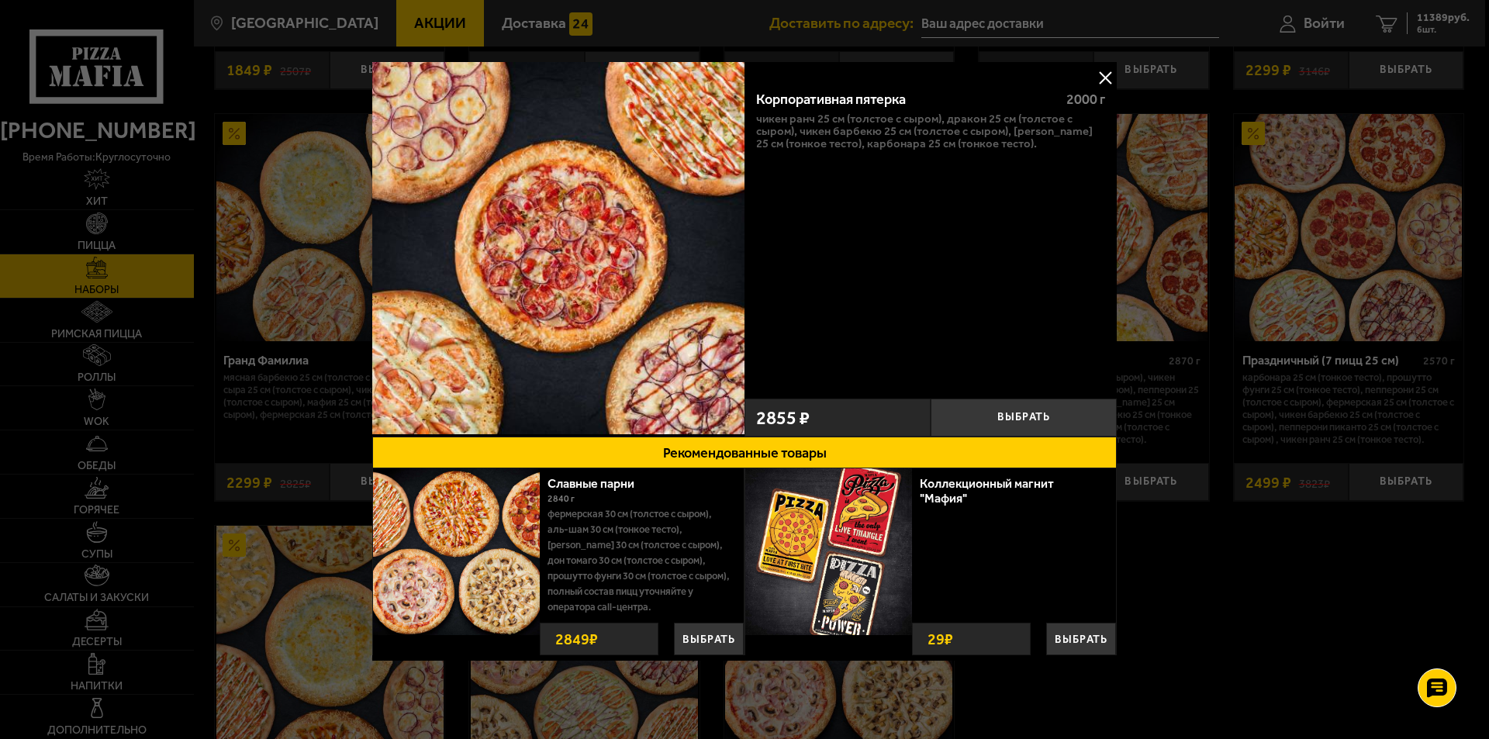
click at [1110, 75] on button at bounding box center [1105, 77] width 23 height 23
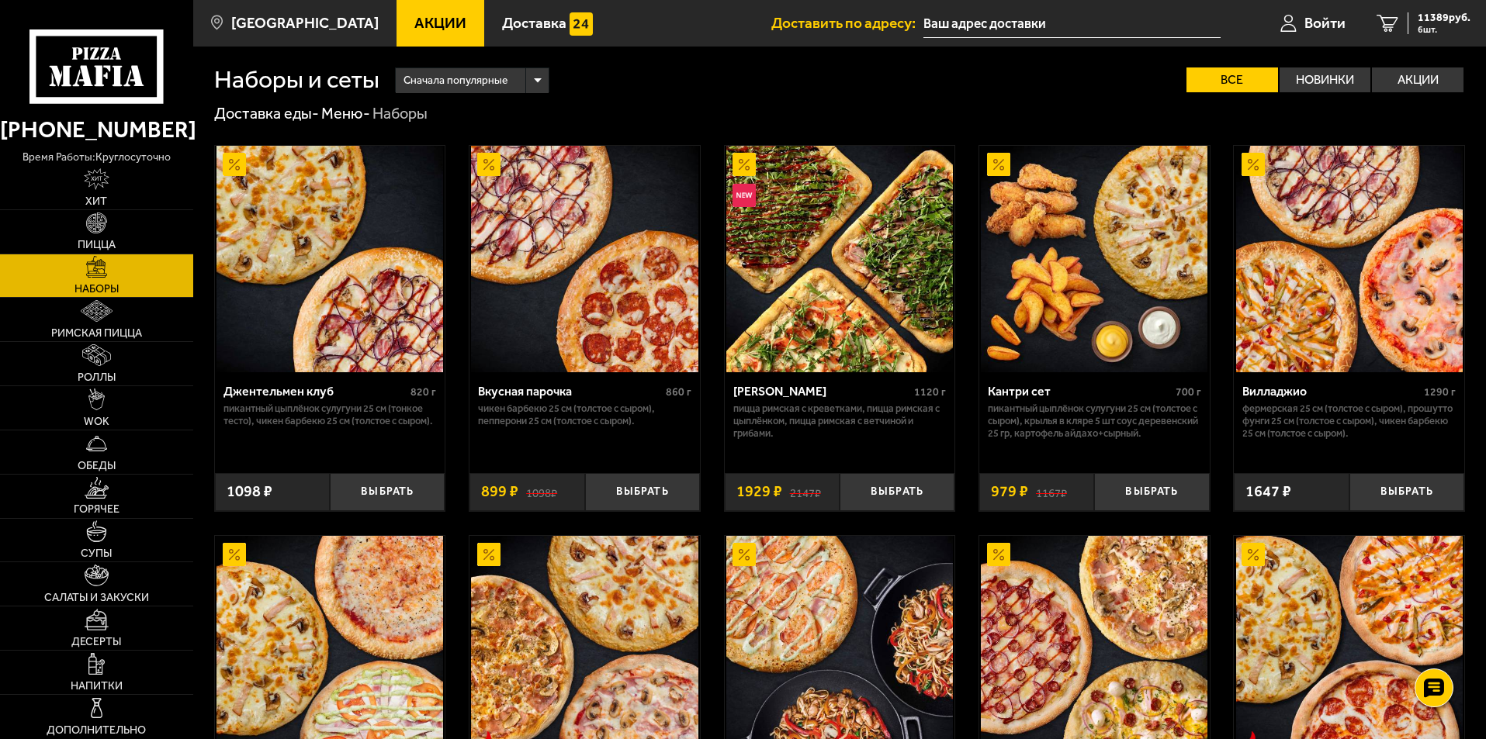
click at [852, 271] on img at bounding box center [839, 259] width 227 height 227
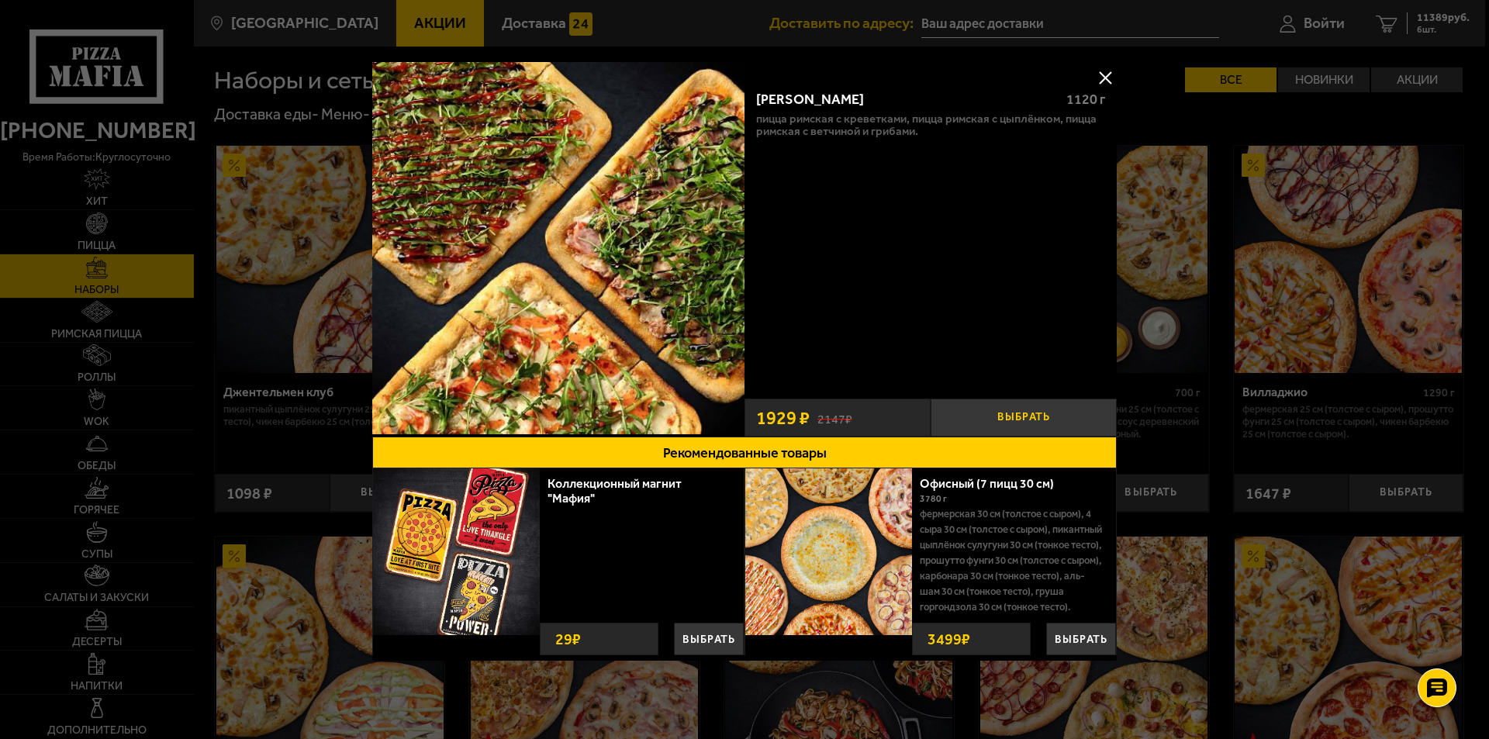
click at [988, 413] on button "Выбрать" at bounding box center [1024, 418] width 186 height 38
click at [1100, 79] on button at bounding box center [1105, 77] width 23 height 23
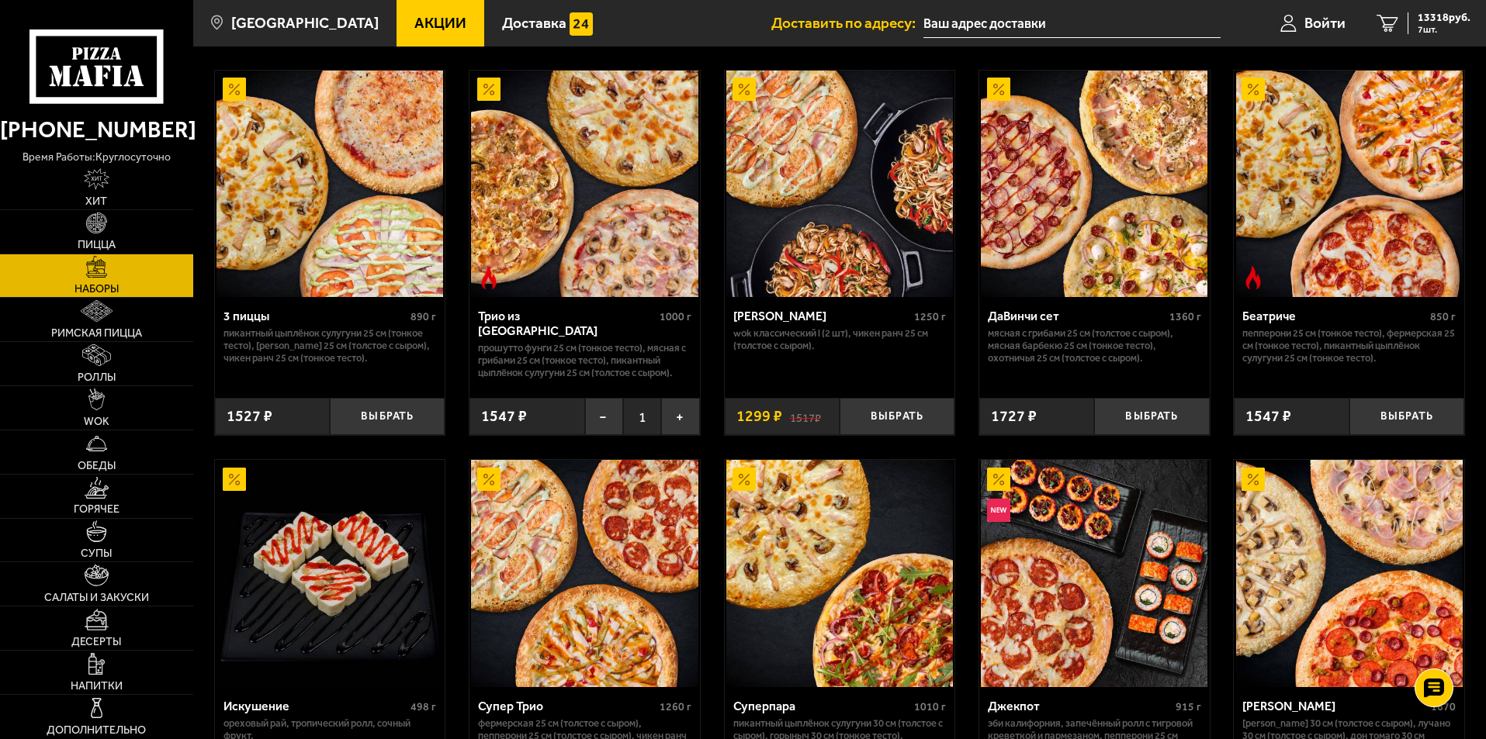
scroll to position [388, 0]
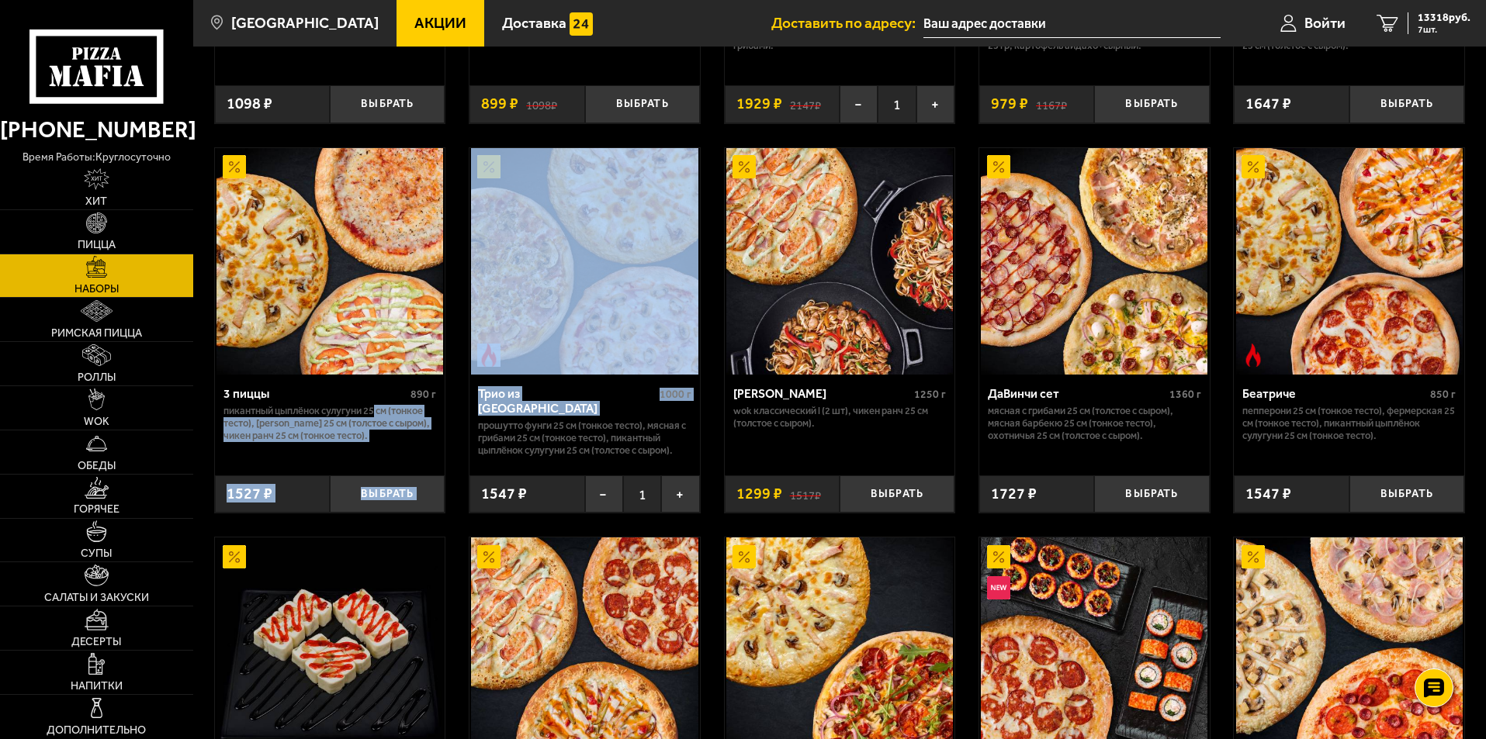
drag, startPoint x: 379, startPoint y: 414, endPoint x: 471, endPoint y: 414, distance: 92.3
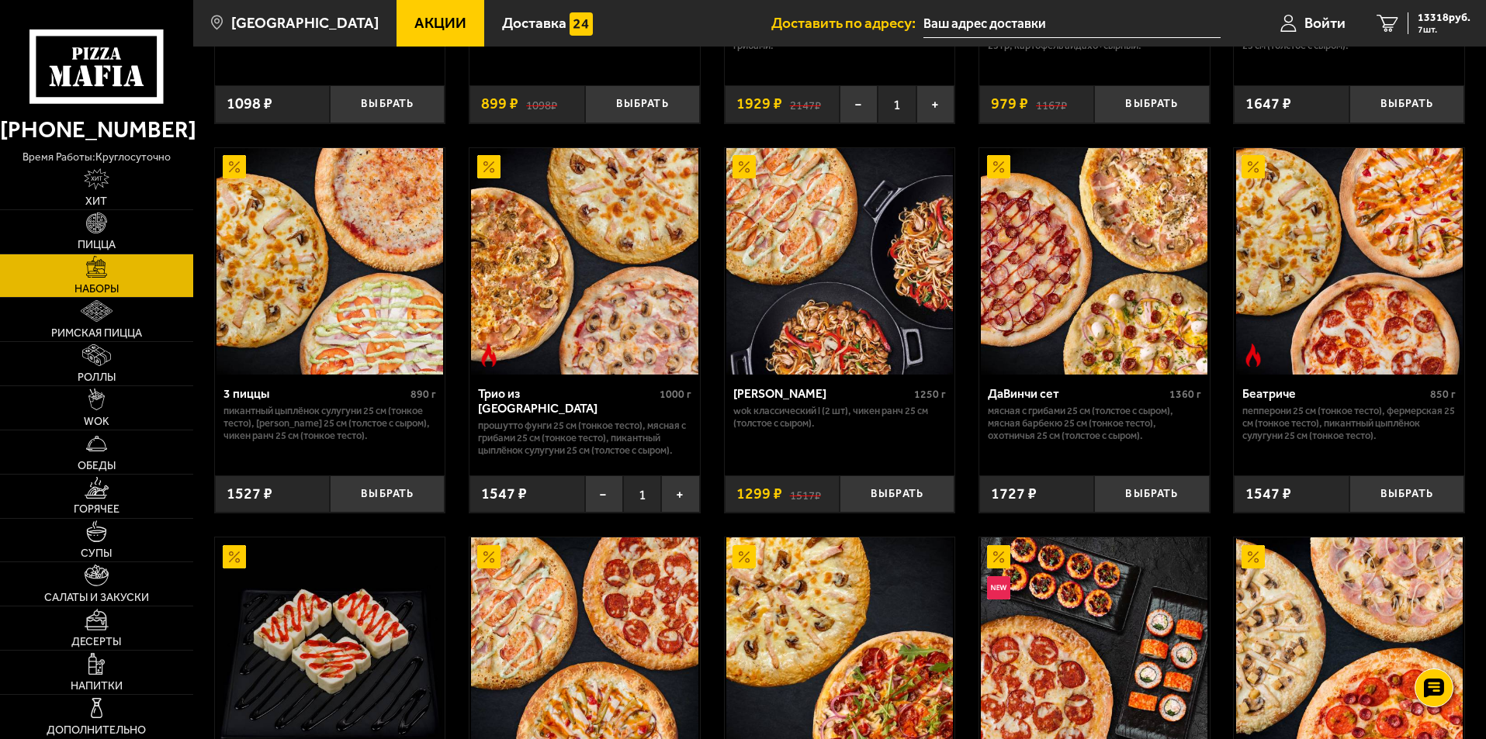
click at [493, 458] on div "Трио из [GEOGRAPHIC_DATA] 1000 г Прошутто Фунги 25 см (тонкое тесто), Мясная с …" at bounding box center [584, 419] width 230 height 89
click at [497, 439] on p "Прошутто Фунги 25 см (тонкое тесто), Мясная с грибами 25 см (тонкое тесто), Пик…" at bounding box center [584, 438] width 213 height 37
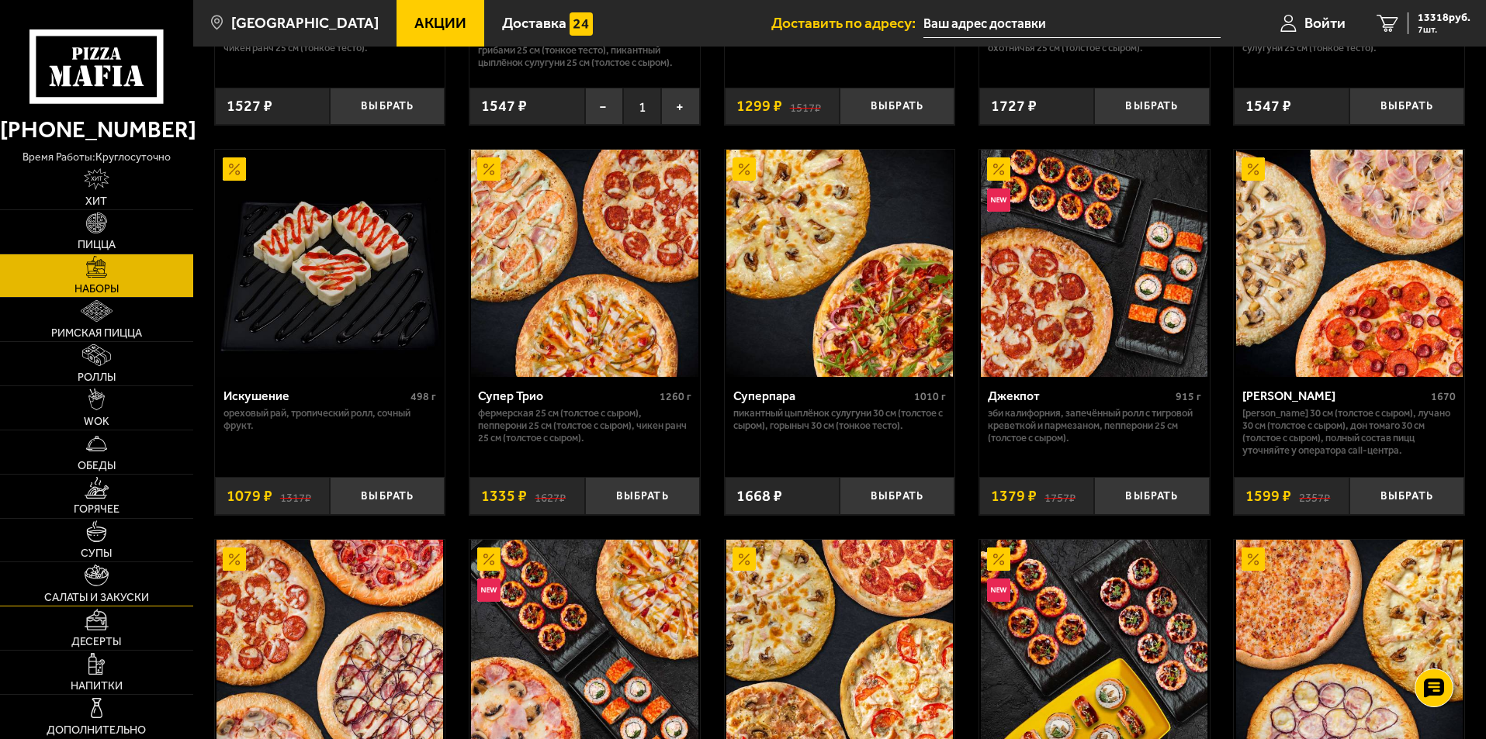
scroll to position [621, 0]
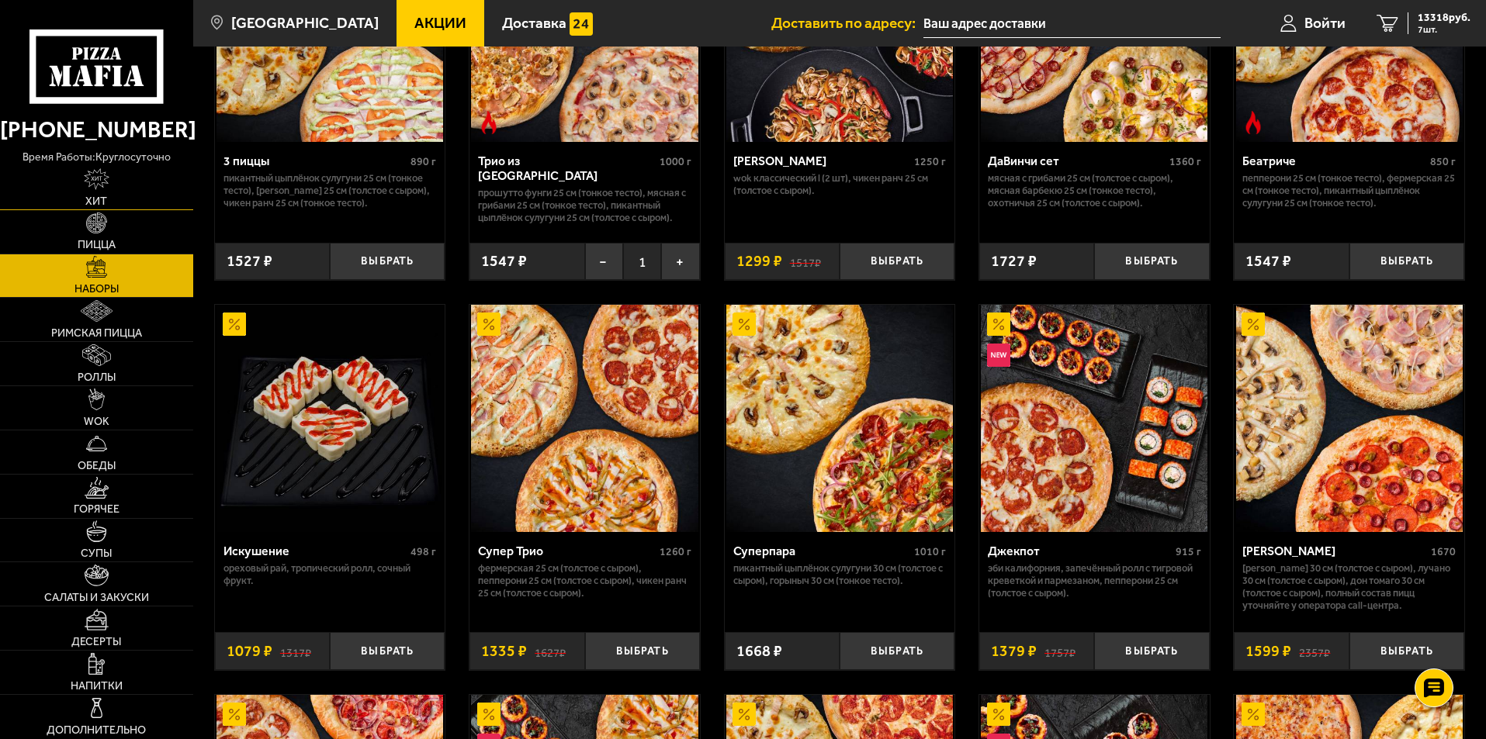
click at [96, 171] on img at bounding box center [97, 179] width 26 height 22
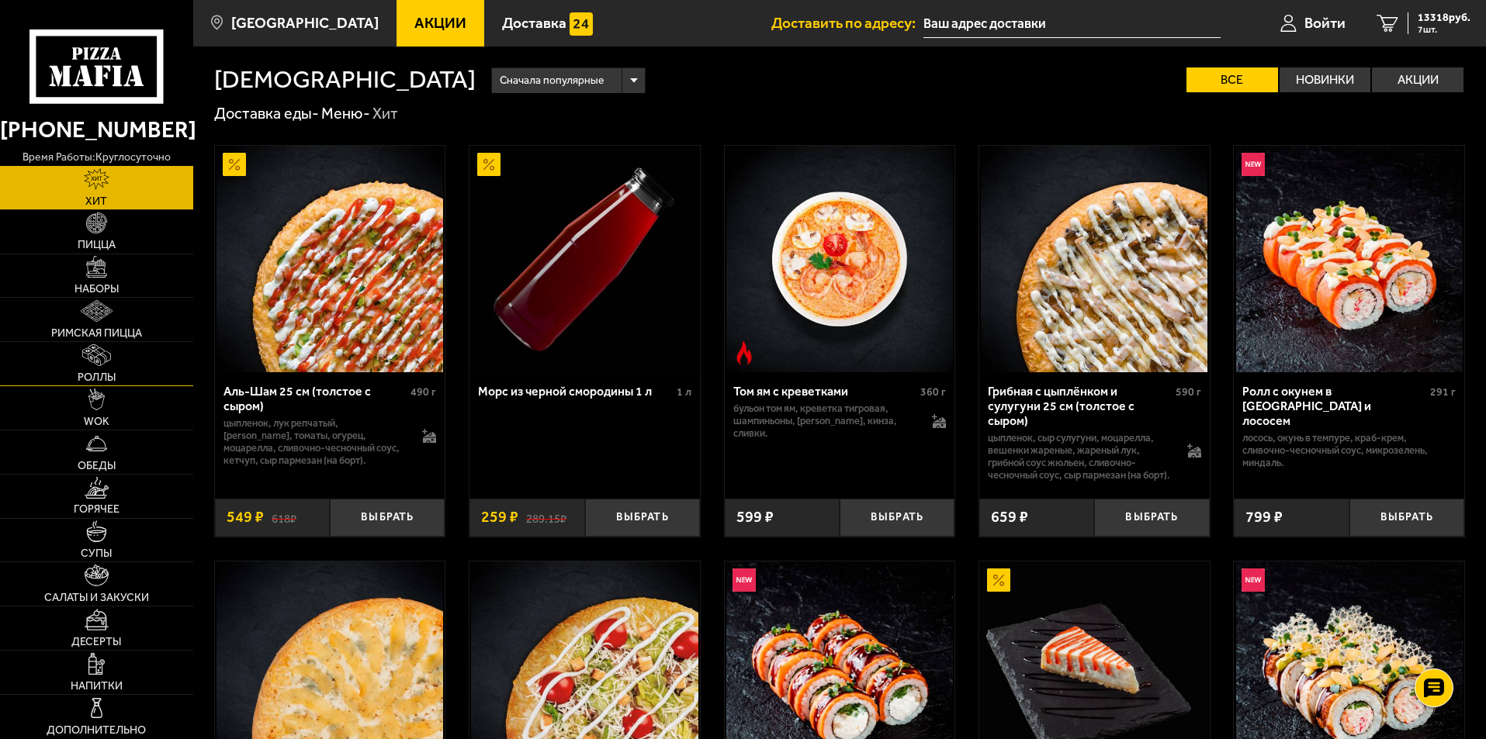
click at [95, 350] on img at bounding box center [96, 355] width 28 height 22
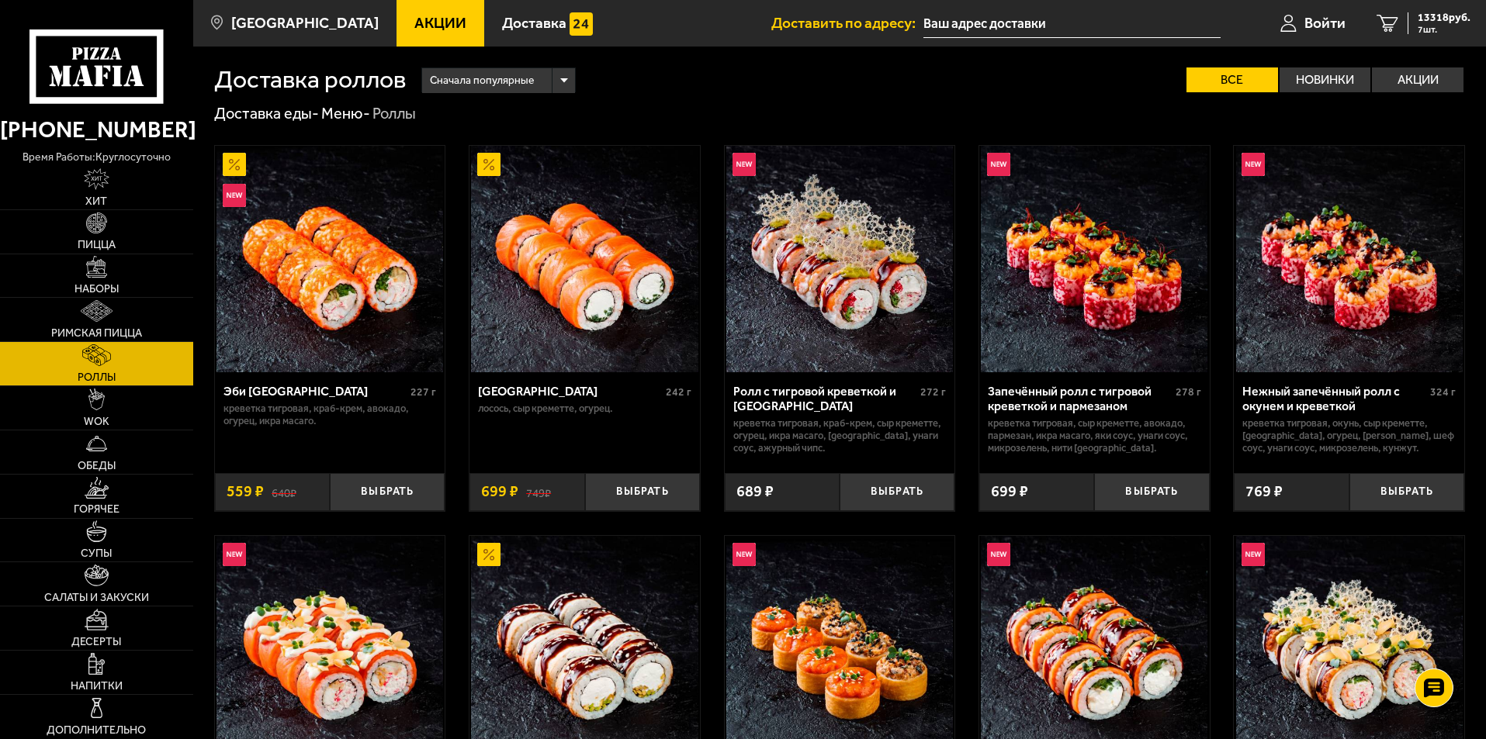
click at [414, 24] on span "Акции" at bounding box center [440, 23] width 52 height 15
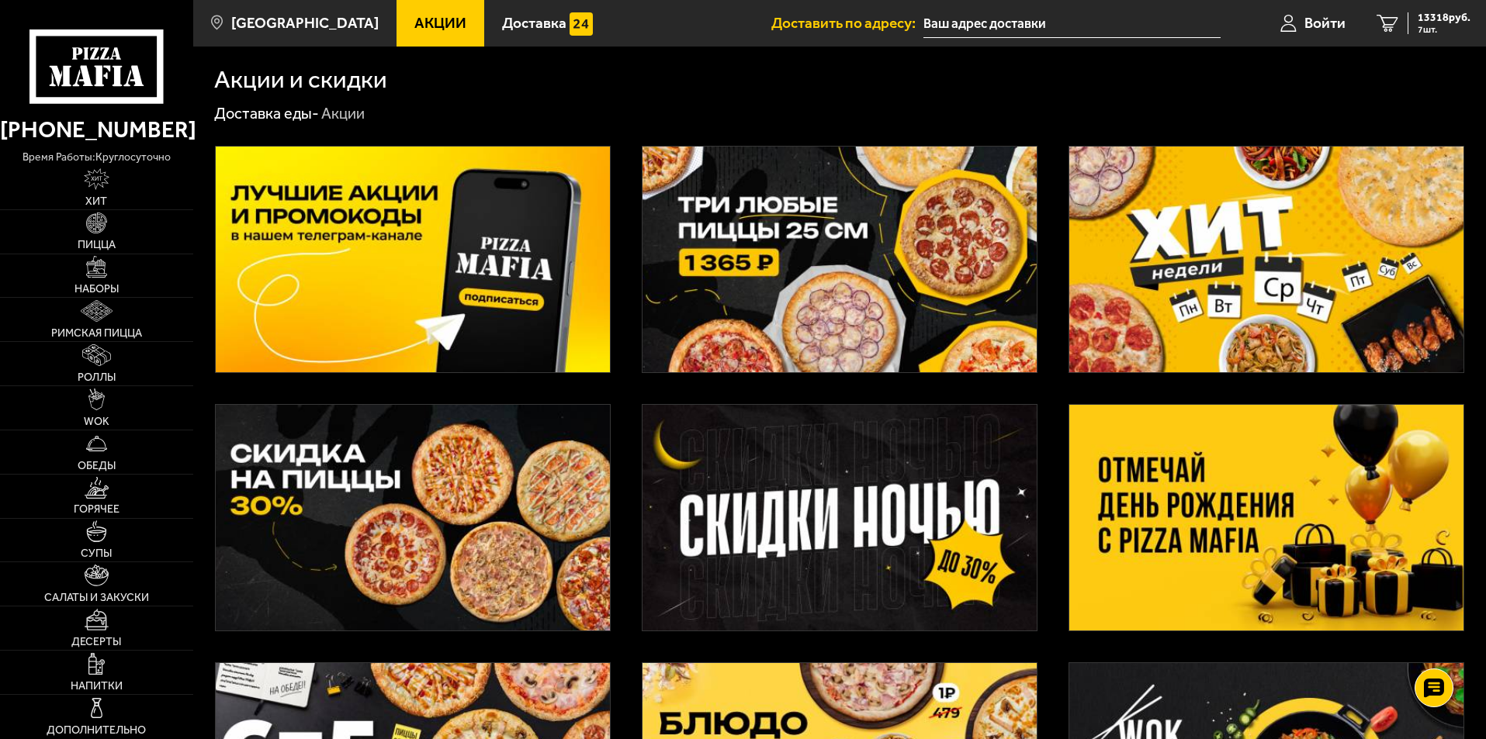
click at [1263, 498] on img at bounding box center [1266, 518] width 394 height 226
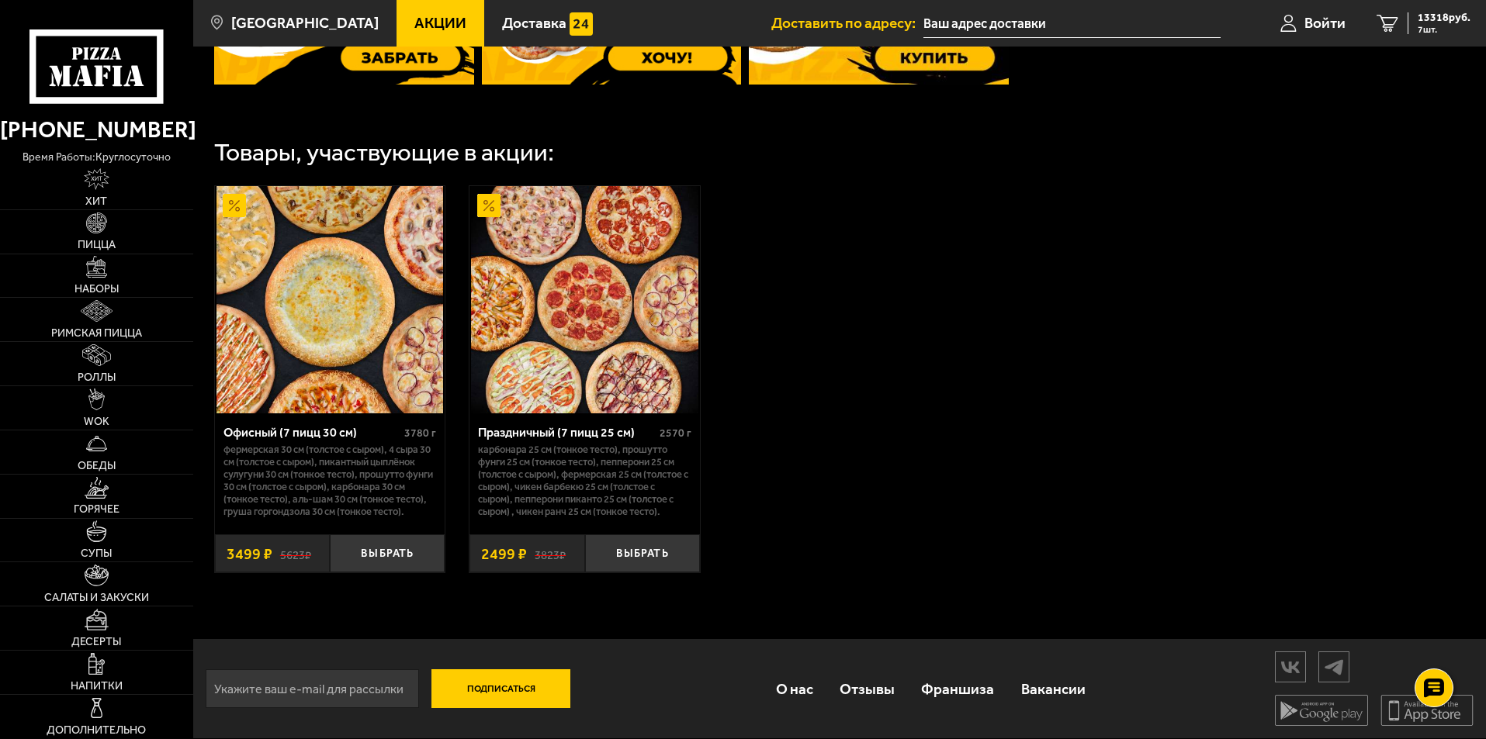
scroll to position [745, 0]
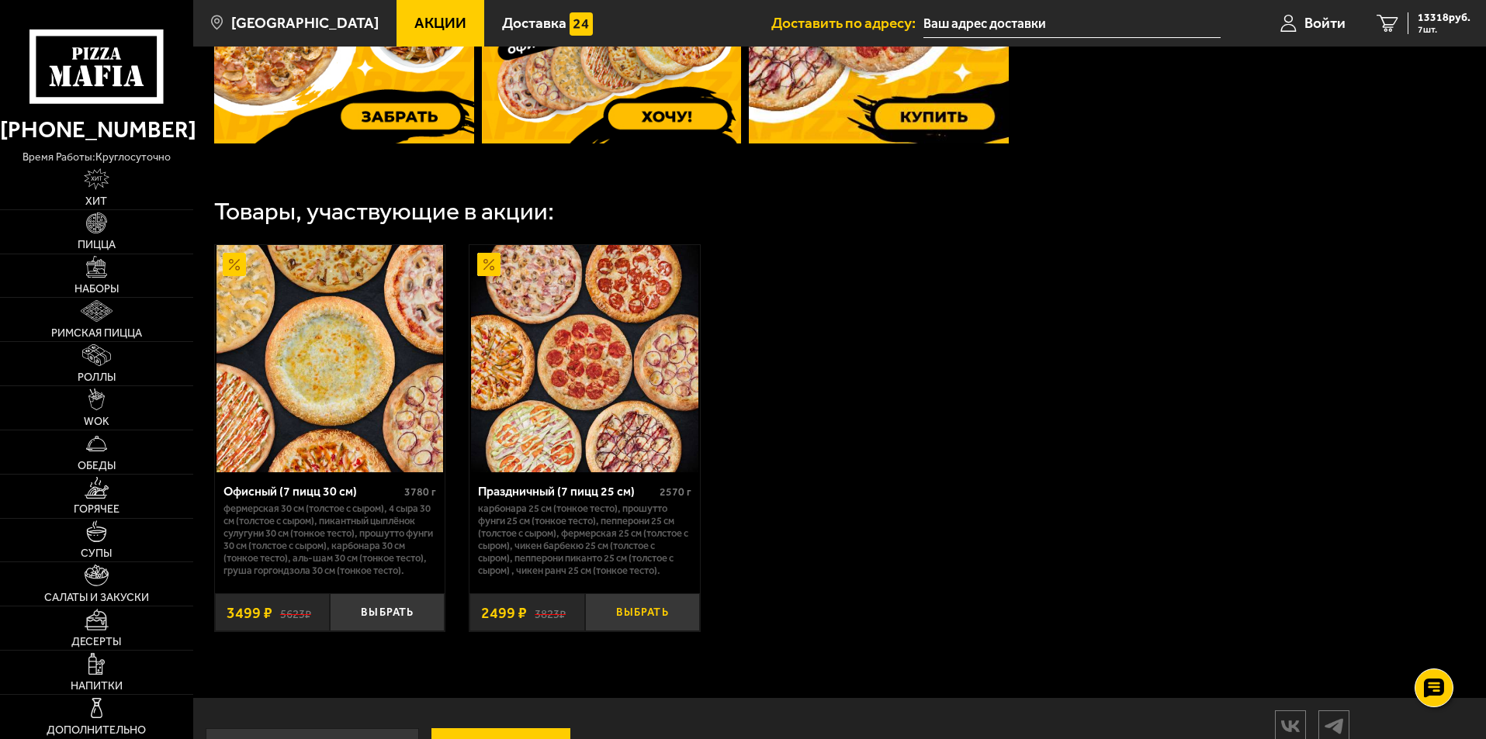
click at [675, 620] on button "Выбрать" at bounding box center [642, 612] width 115 height 38
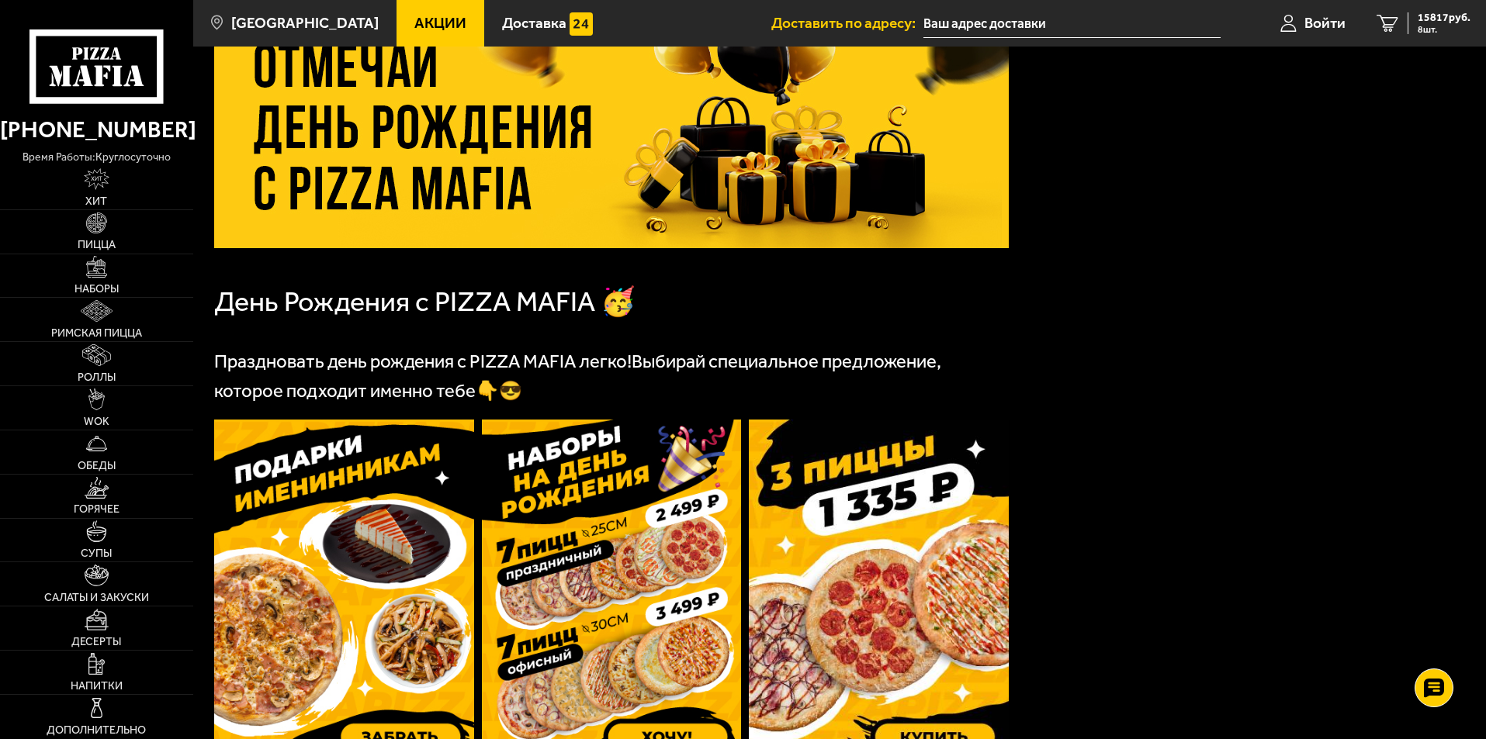
scroll to position [0, 0]
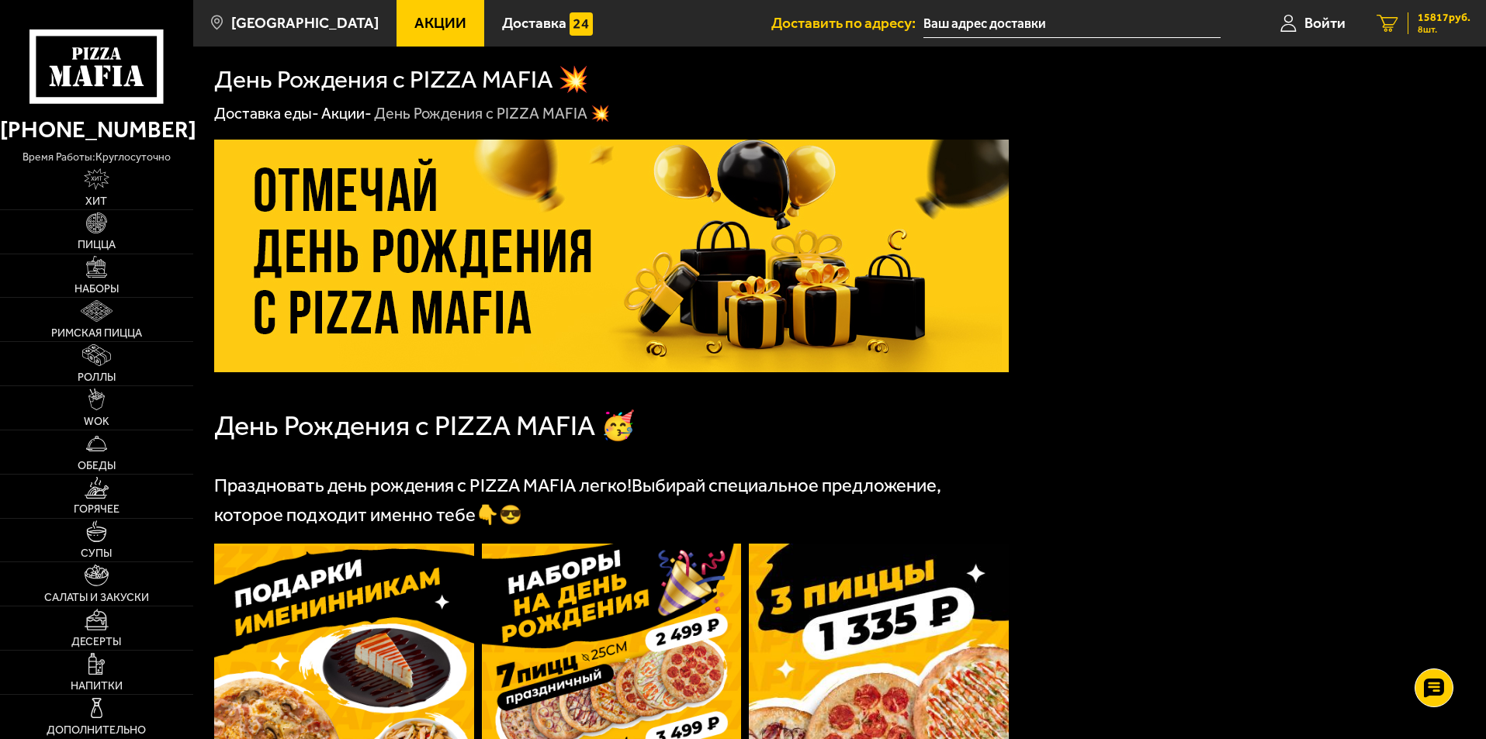
click at [1434, 21] on span "15817 руб." at bounding box center [1443, 17] width 53 height 11
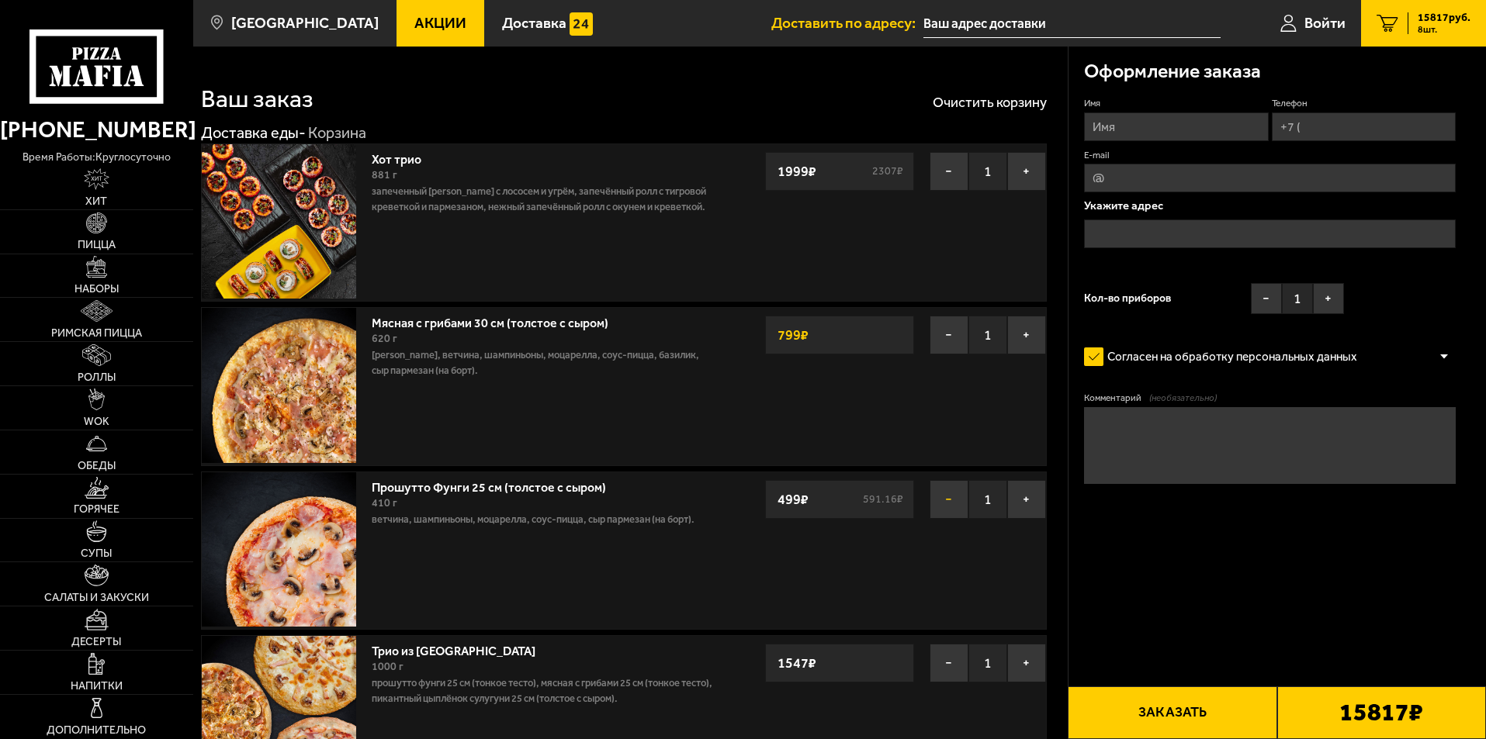
click at [951, 504] on button "−" at bounding box center [948, 499] width 39 height 39
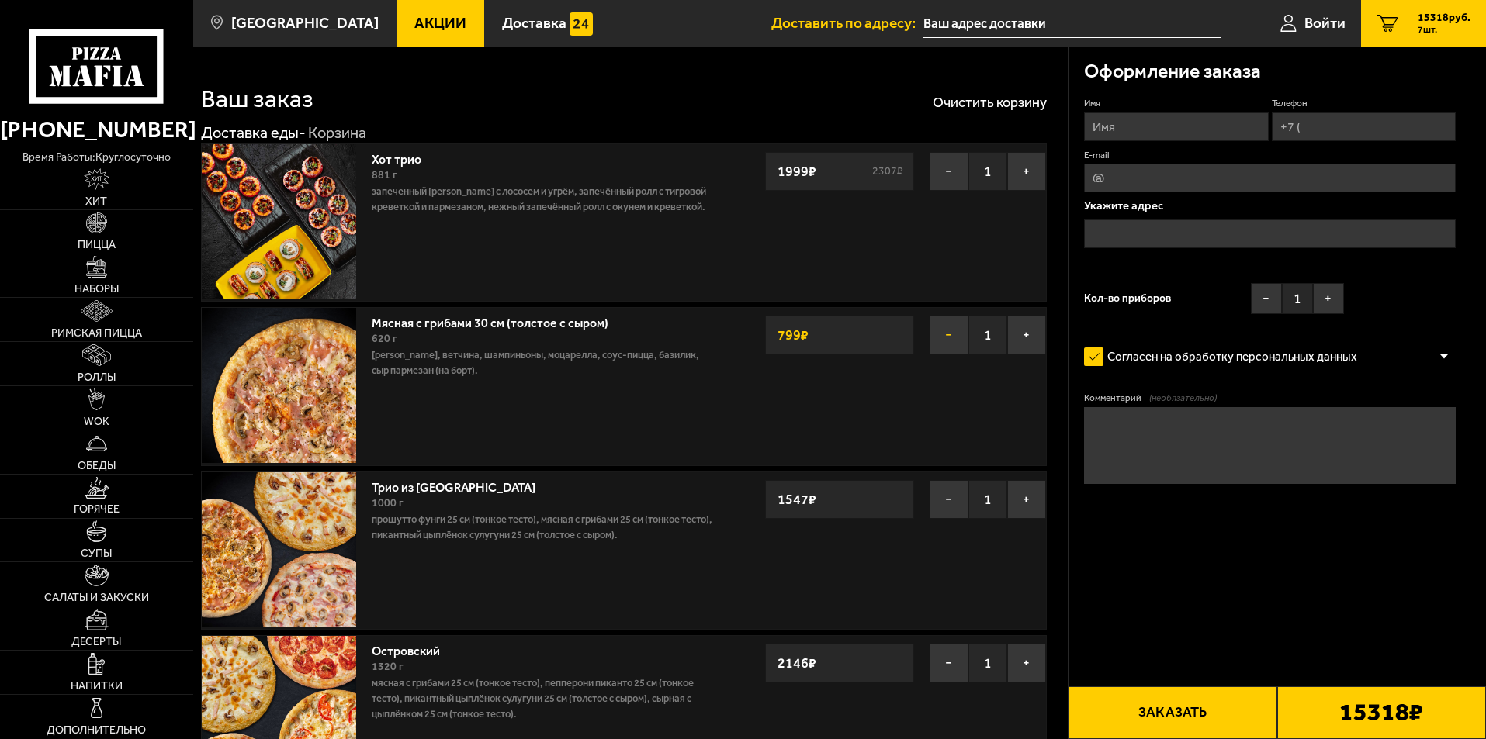
click at [956, 337] on button "−" at bounding box center [948, 335] width 39 height 39
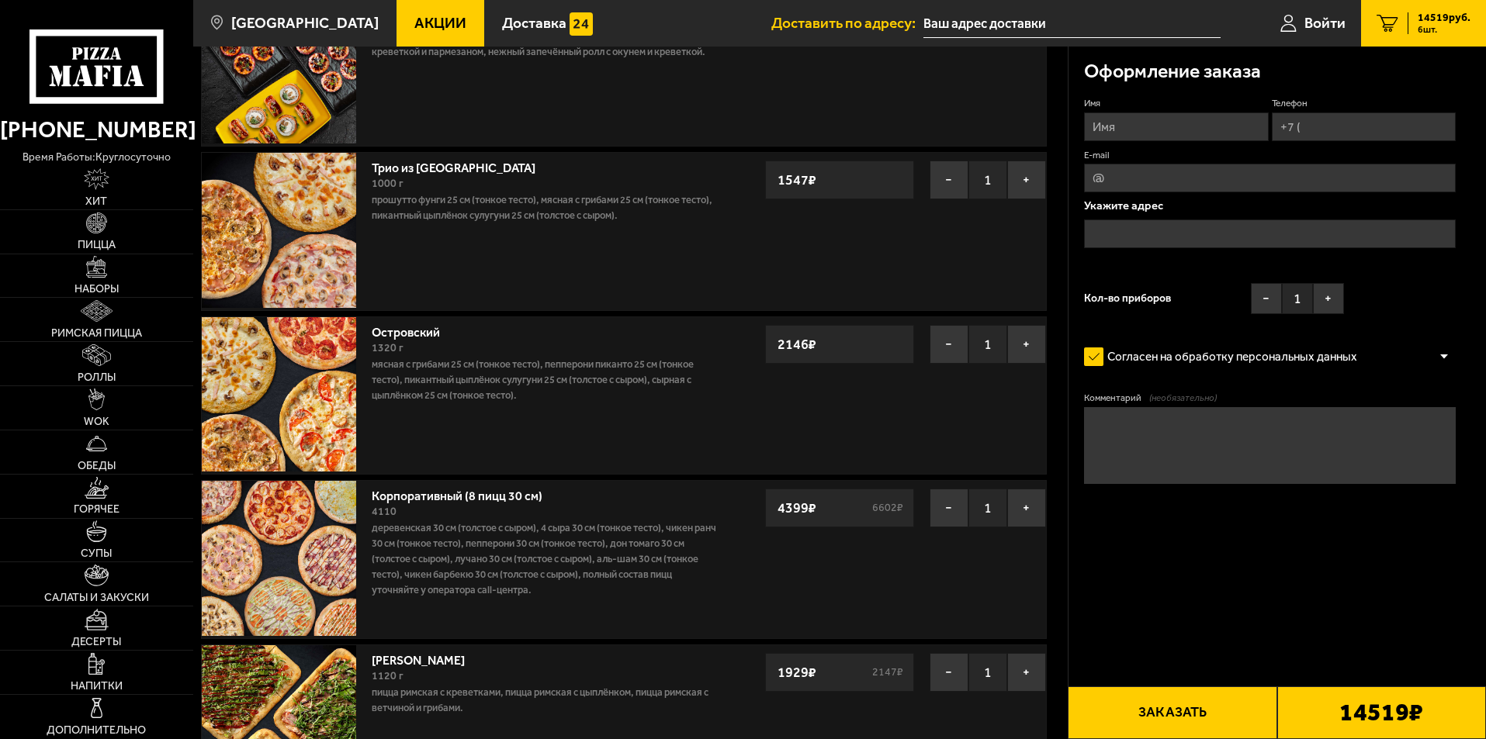
scroll to position [310, 0]
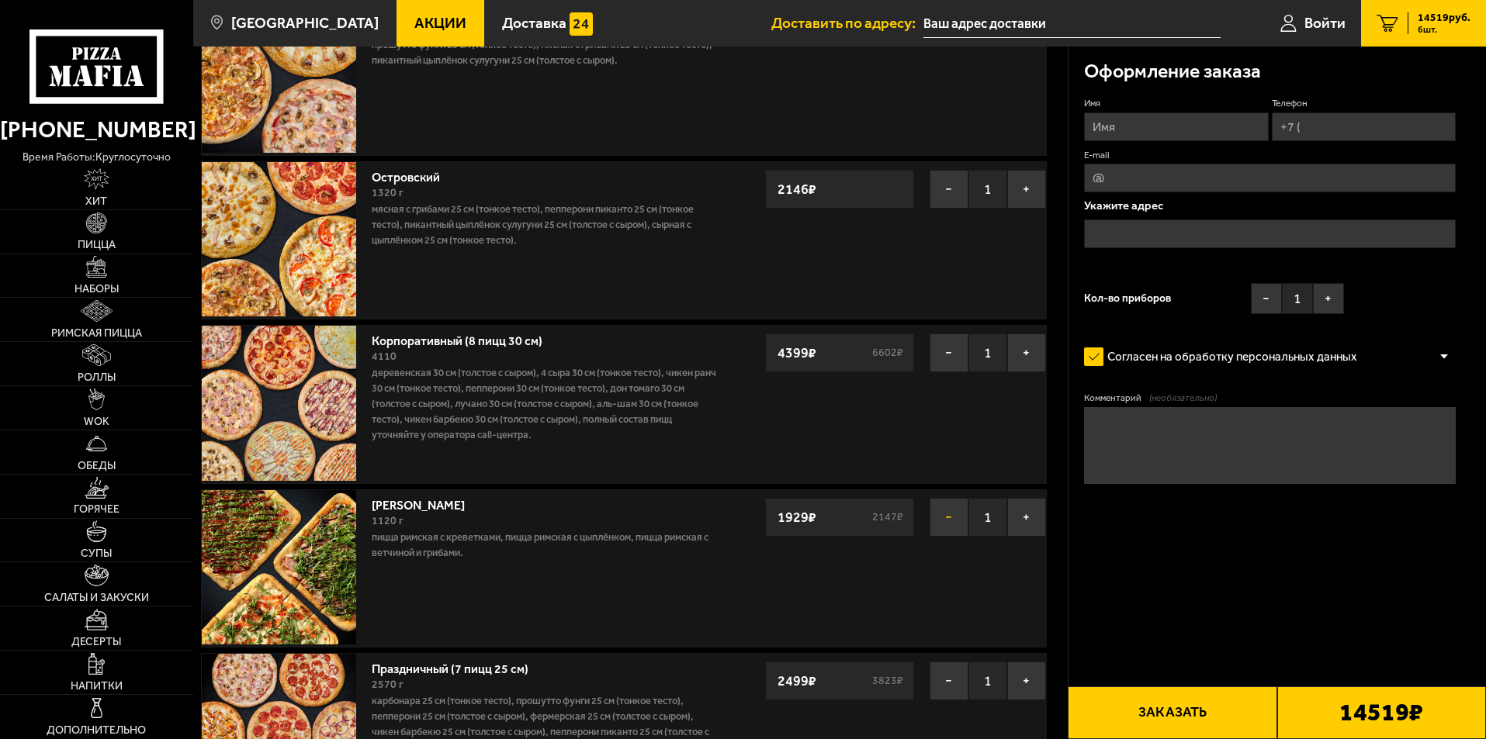
click at [939, 517] on button "−" at bounding box center [948, 517] width 39 height 39
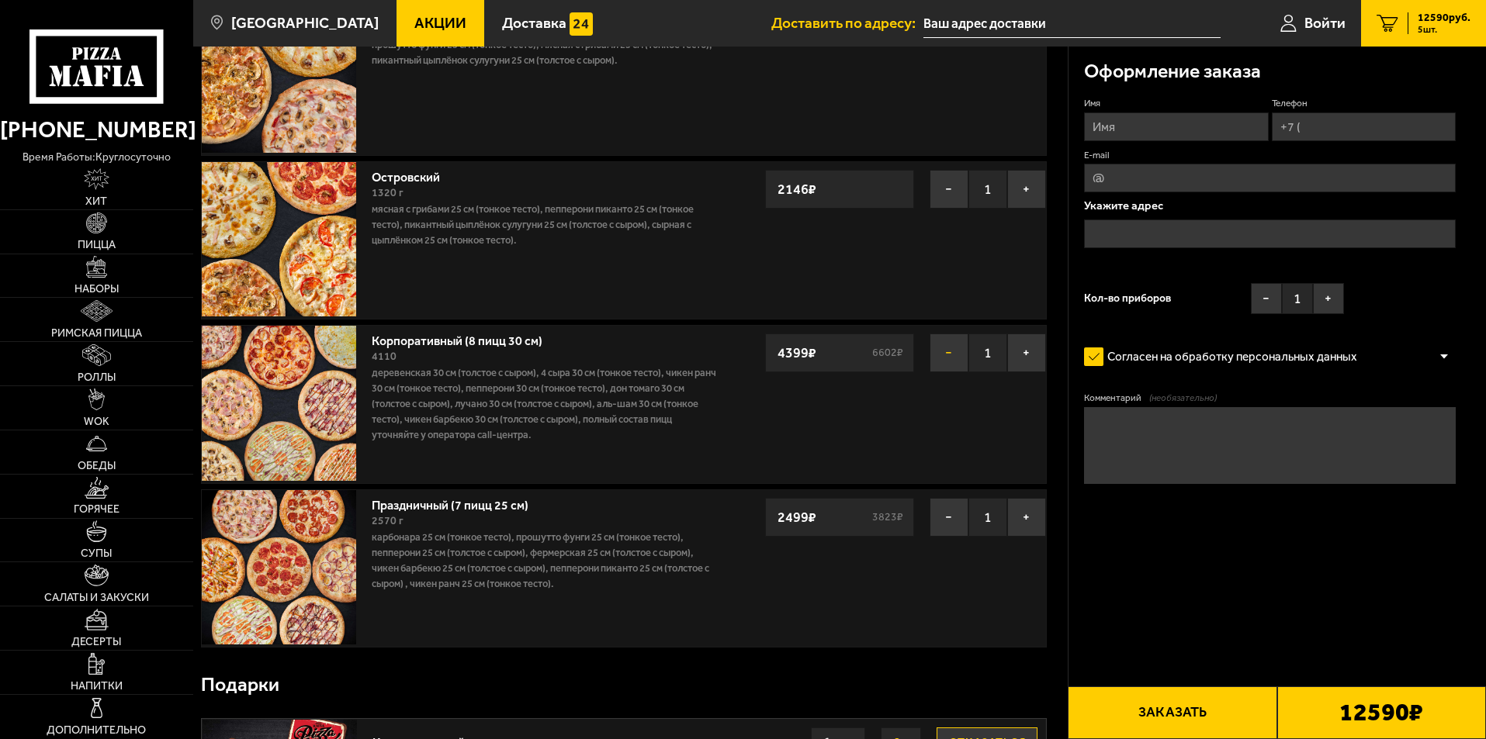
click at [955, 348] on button "−" at bounding box center [948, 353] width 39 height 39
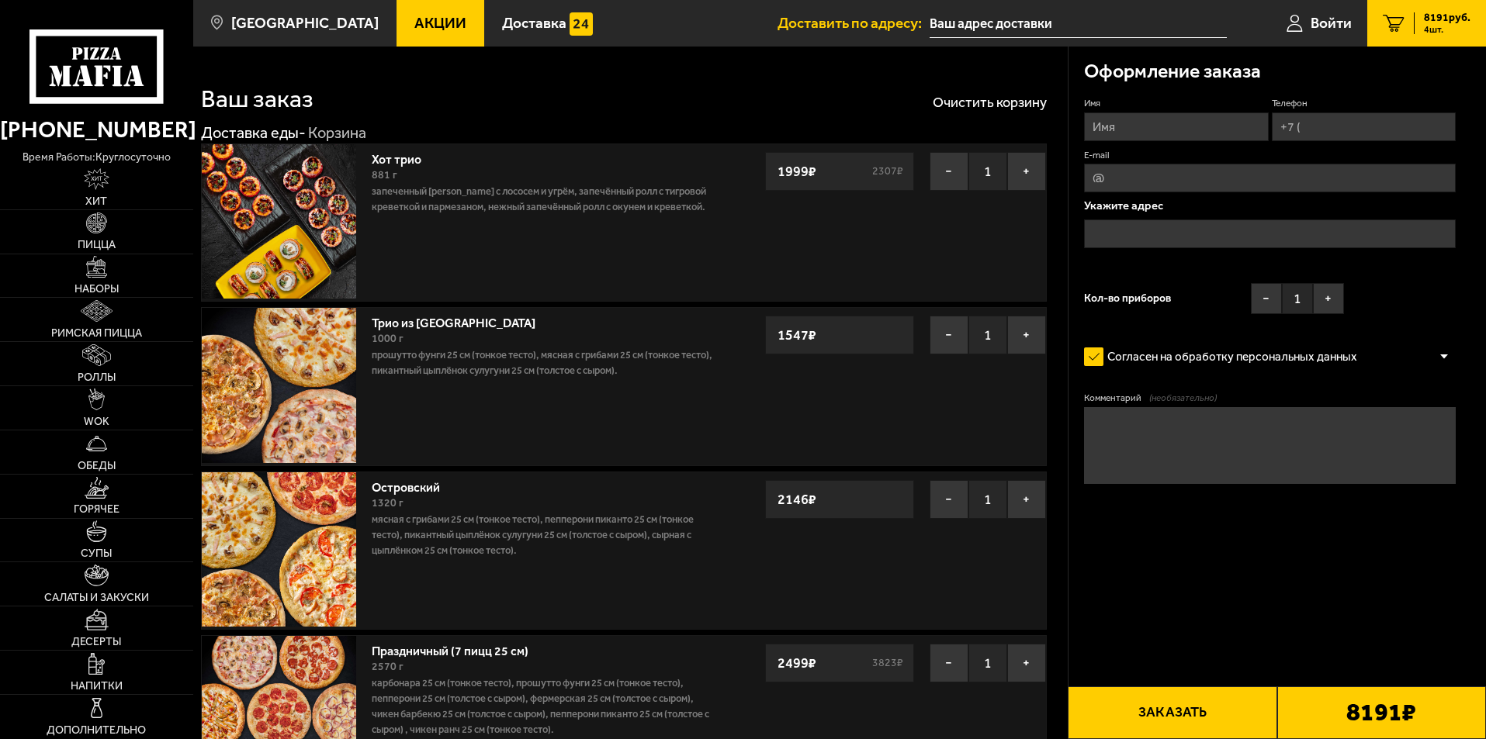
scroll to position [78, 0]
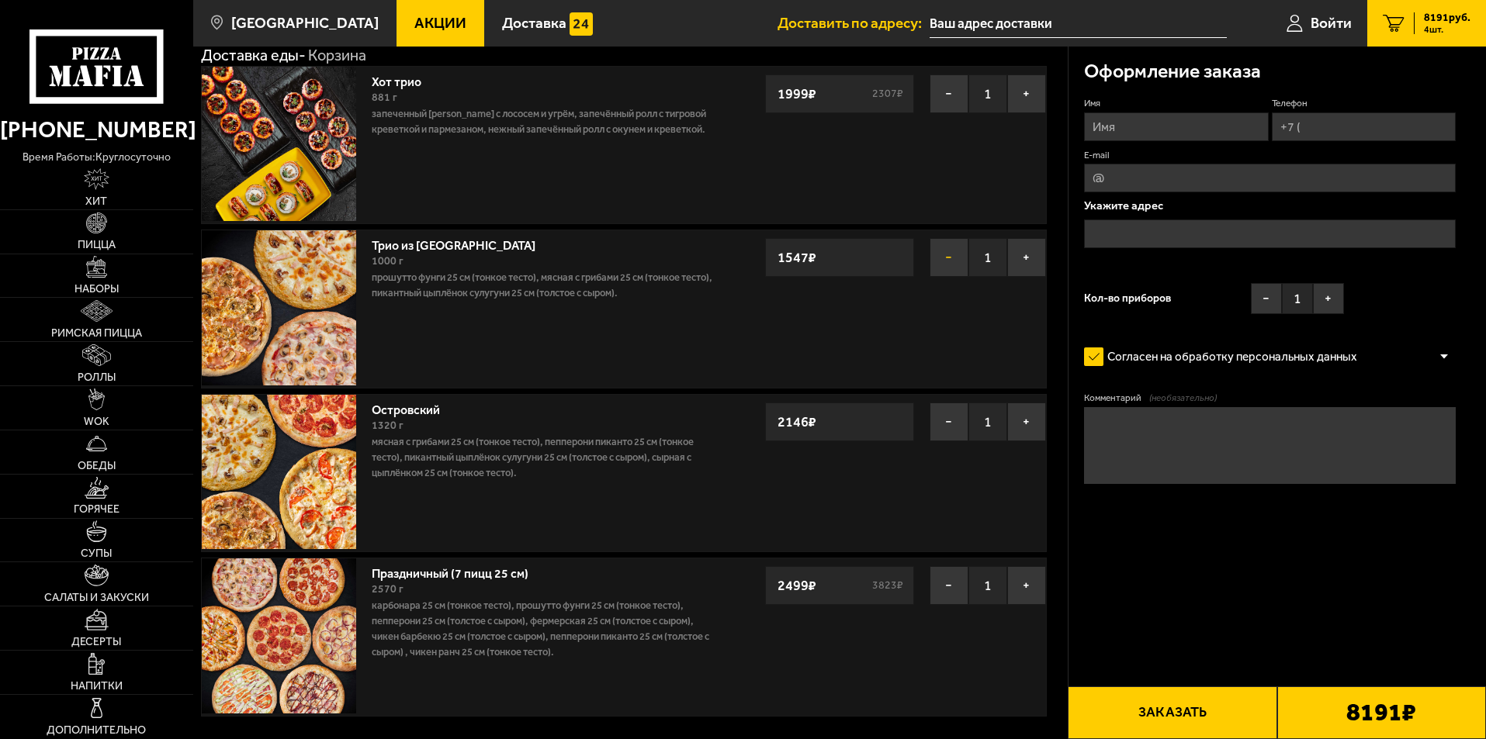
click at [952, 264] on button "−" at bounding box center [948, 257] width 39 height 39
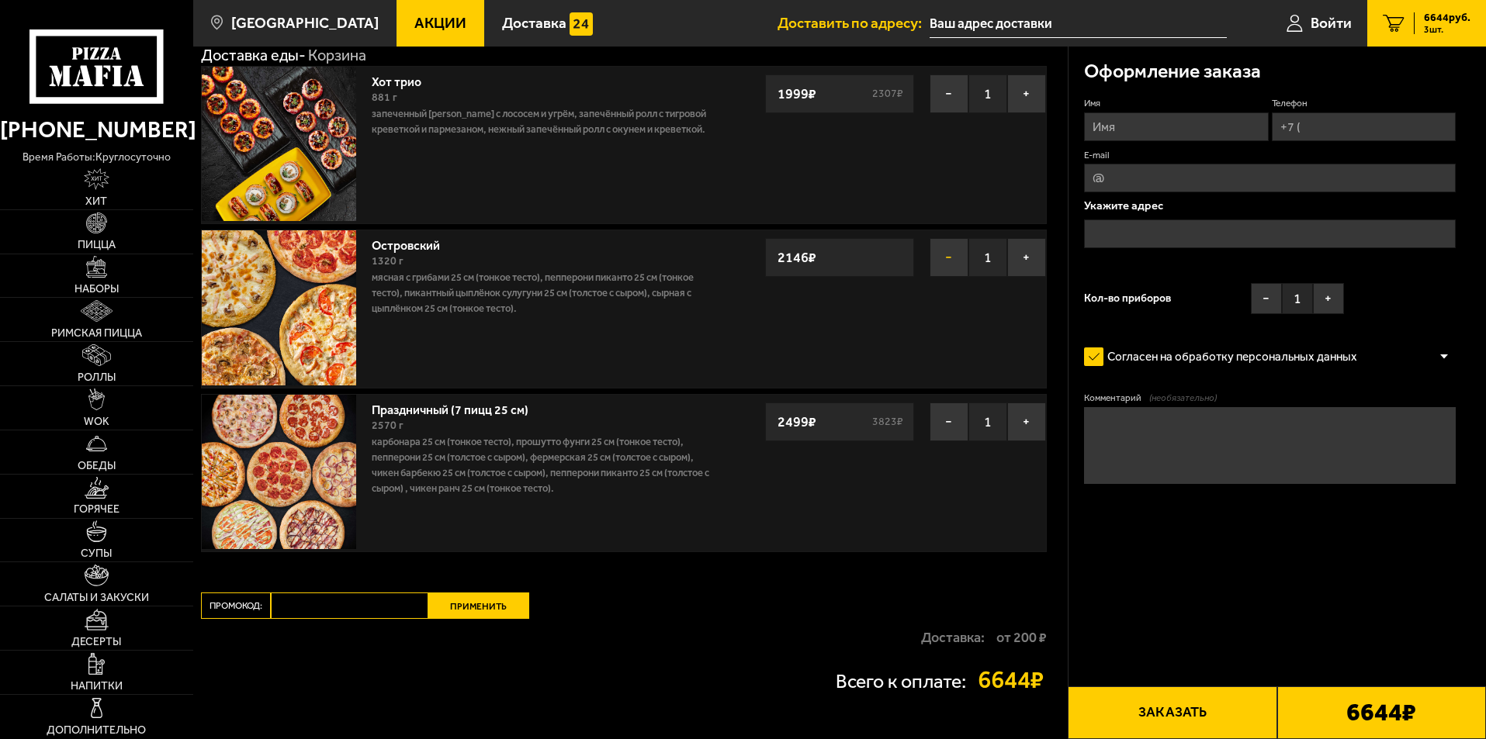
click at [942, 256] on button "−" at bounding box center [948, 257] width 39 height 39
